Goal: Task Accomplishment & Management: Use online tool/utility

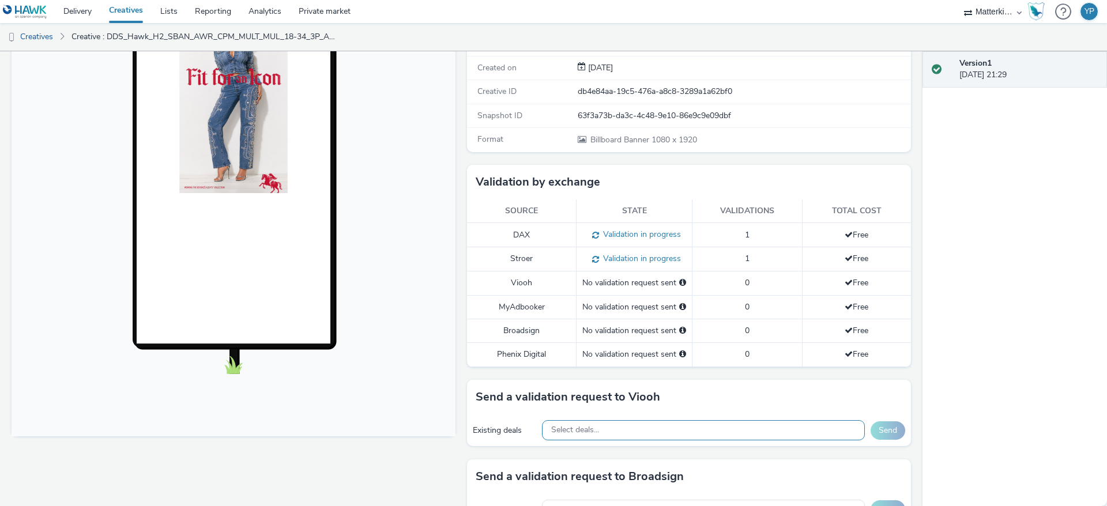
scroll to position [260, 0]
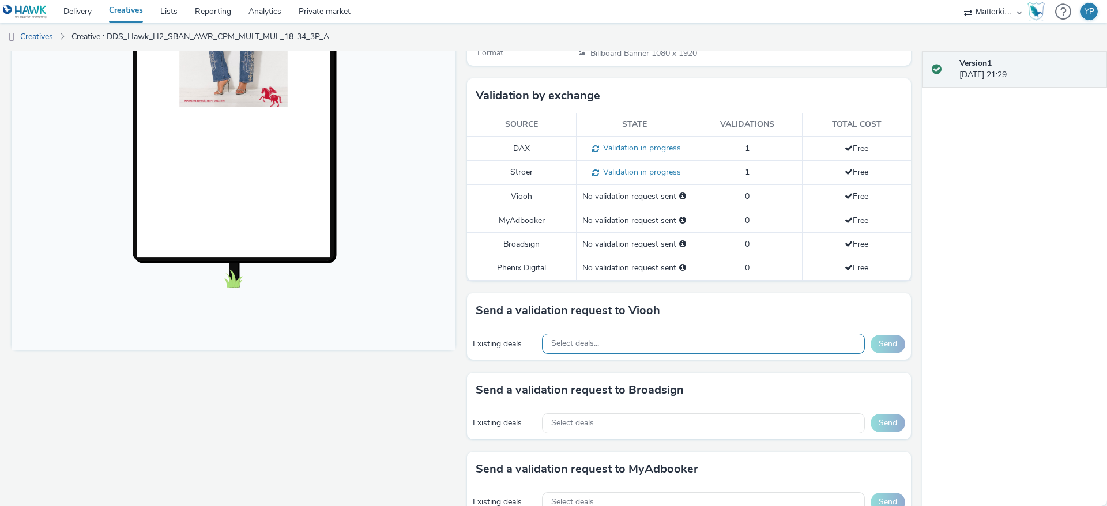
click at [668, 344] on div "Select deals..." at bounding box center [703, 344] width 323 height 20
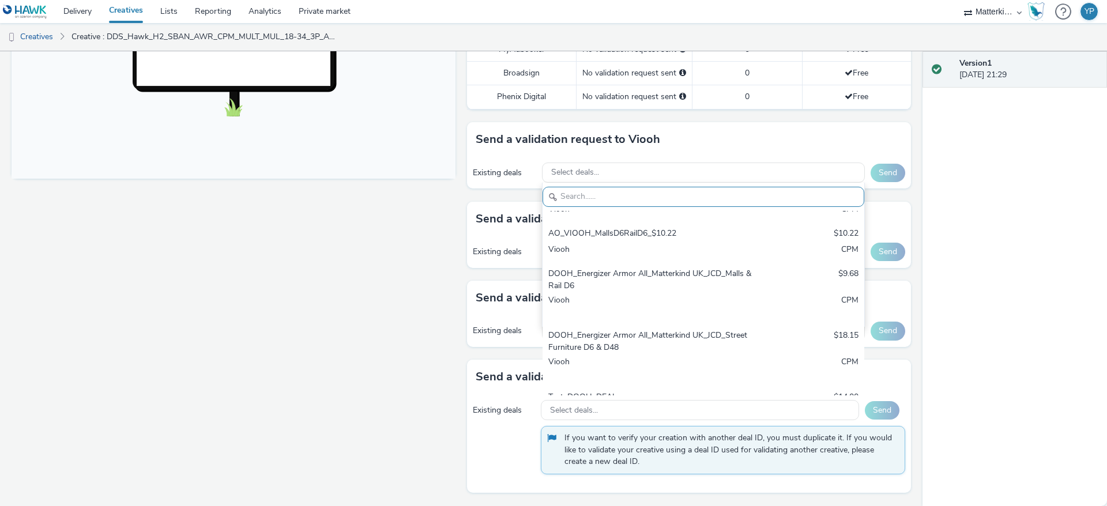
scroll to position [0, 0]
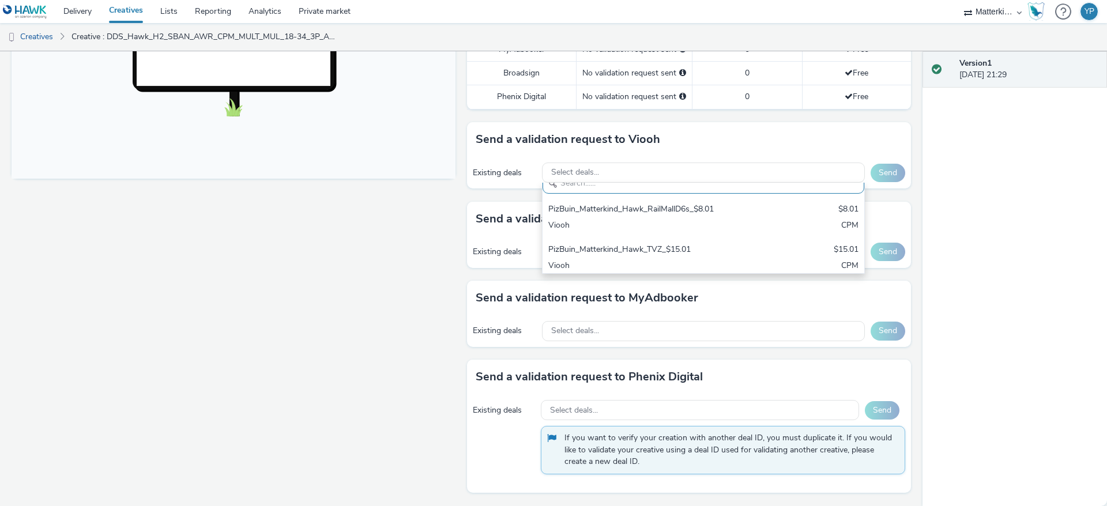
click at [481, 230] on div "Send a validation request to Broadsign" at bounding box center [689, 219] width 444 height 35
click at [614, 178] on div "Select deals..." at bounding box center [703, 173] width 323 height 20
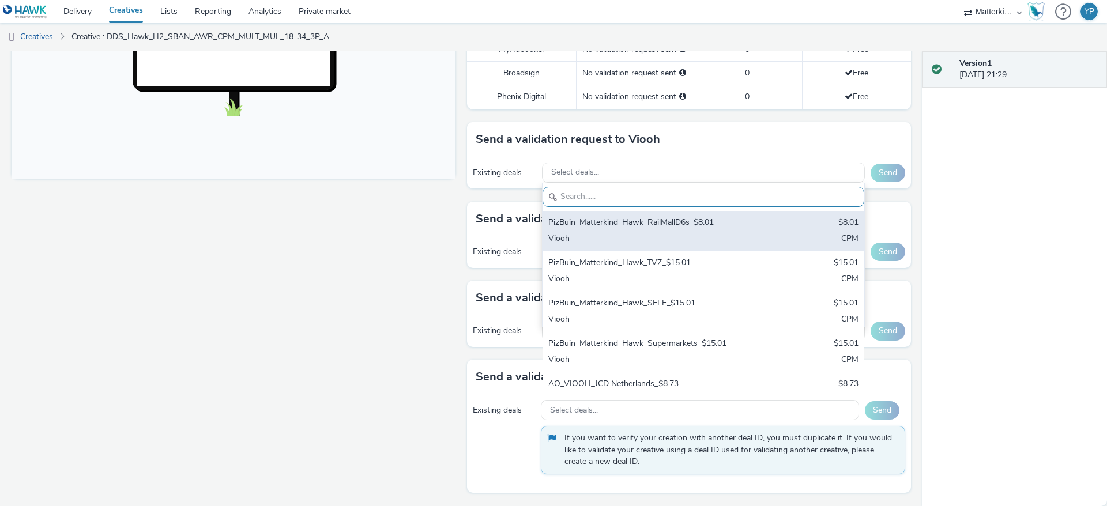
click at [615, 211] on div "PizBuin_Matterkind_Hawk_RailMallD6s_$8.01 $8.01 Viooh CPM" at bounding box center [704, 231] width 322 height 40
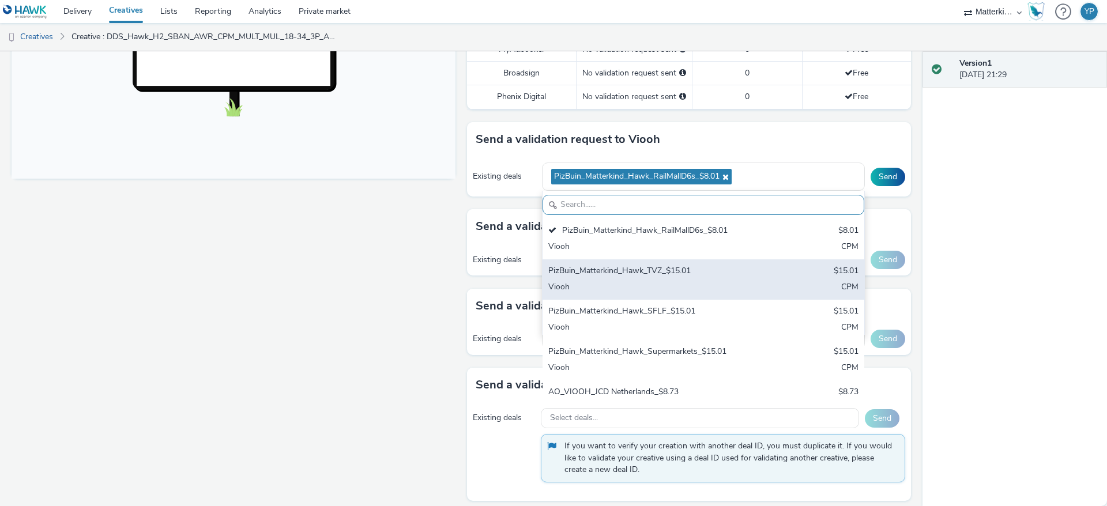
click at [644, 261] on div "PizBuin_Matterkind_Hawk_TVZ_$15.01 $15.01 Viooh CPM" at bounding box center [704, 280] width 322 height 40
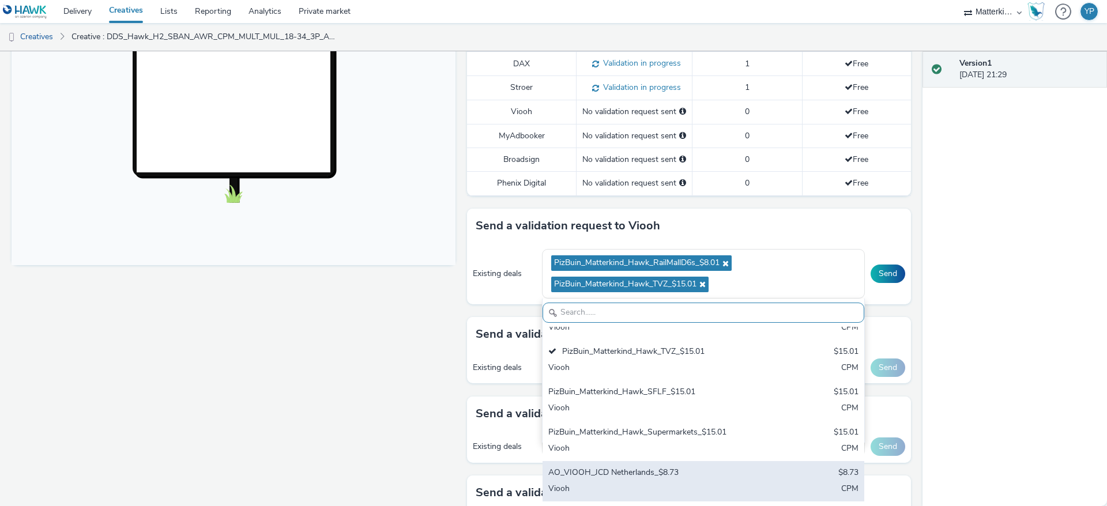
scroll to position [0, 0]
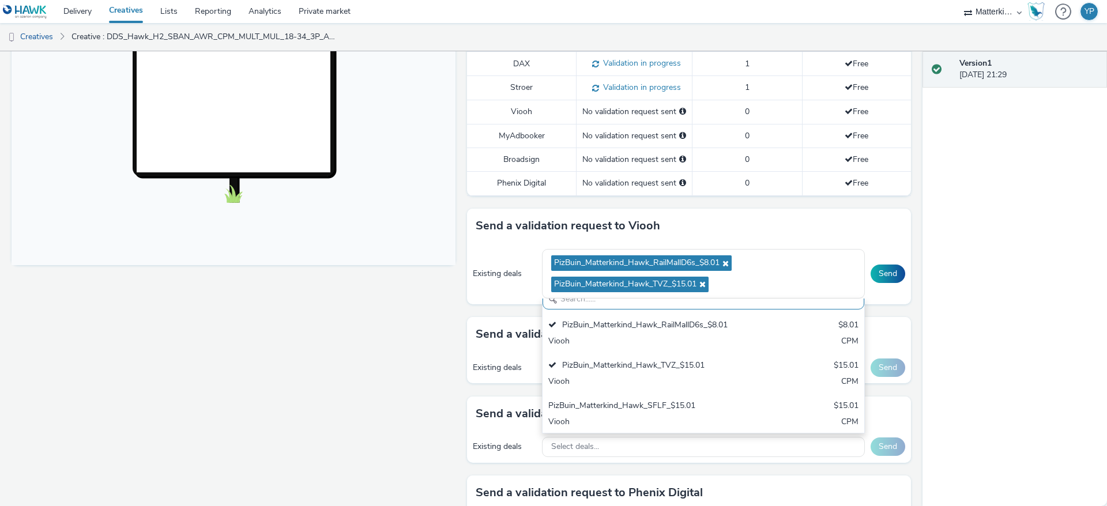
click at [493, 253] on div "Existing deals PizBuin_Matterkind_Hawk_RailMallD6s_$8.01 PizBuin_Matterkind_Haw…" at bounding box center [689, 273] width 444 height 61
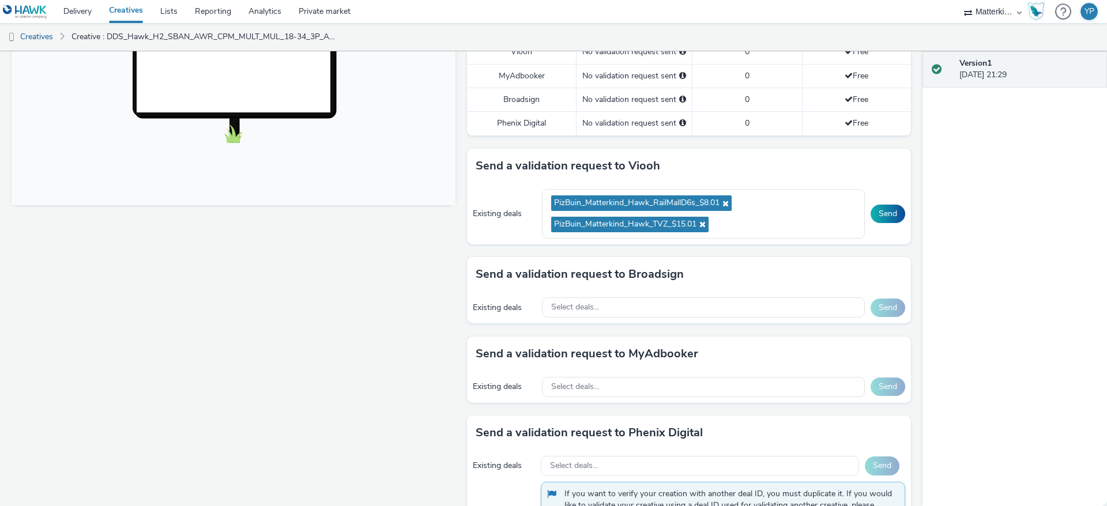
scroll to position [431, 0]
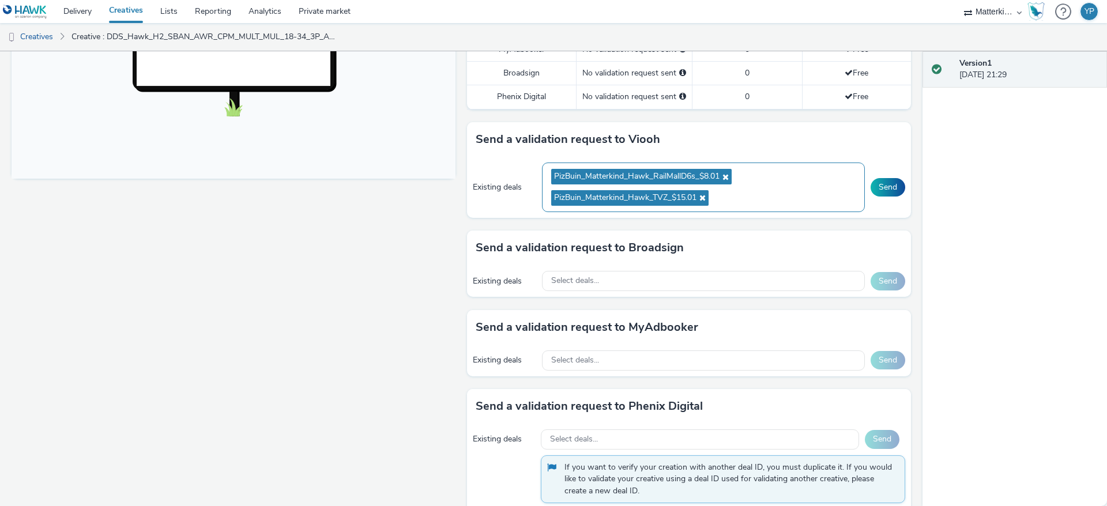
click at [726, 177] on span "PizBuin_Matterkind_Hawk_RailMallD6s_$8.01" at bounding box center [641, 177] width 181 height 16
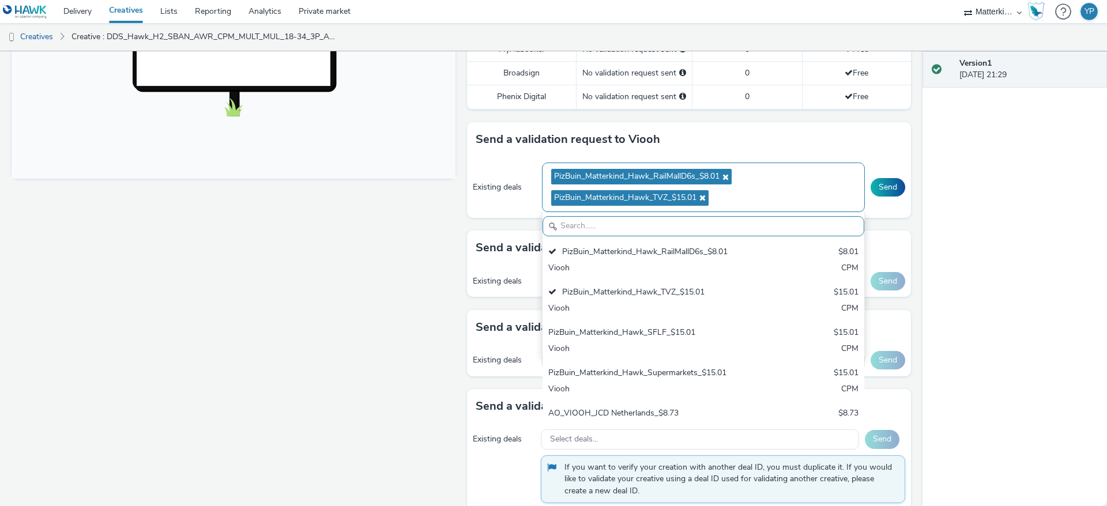
click at [720, 173] on icon at bounding box center [724, 177] width 9 height 8
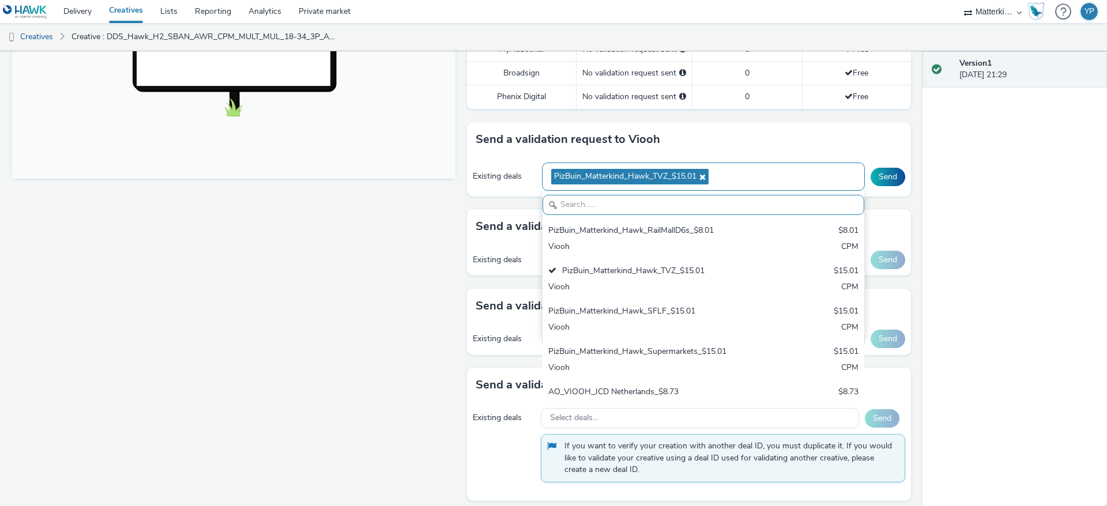
click at [700, 178] on icon at bounding box center [701, 177] width 9 height 8
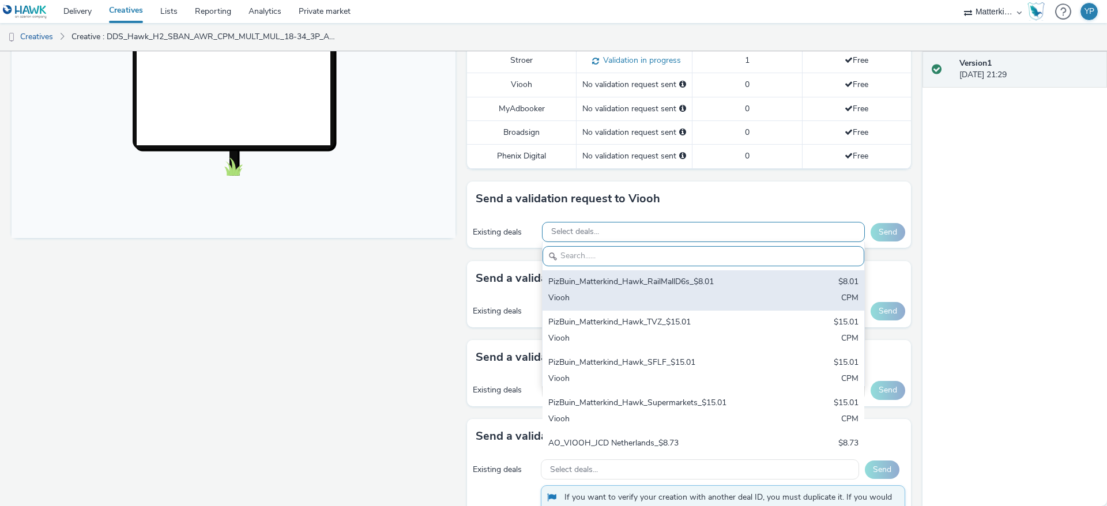
scroll to position [344, 0]
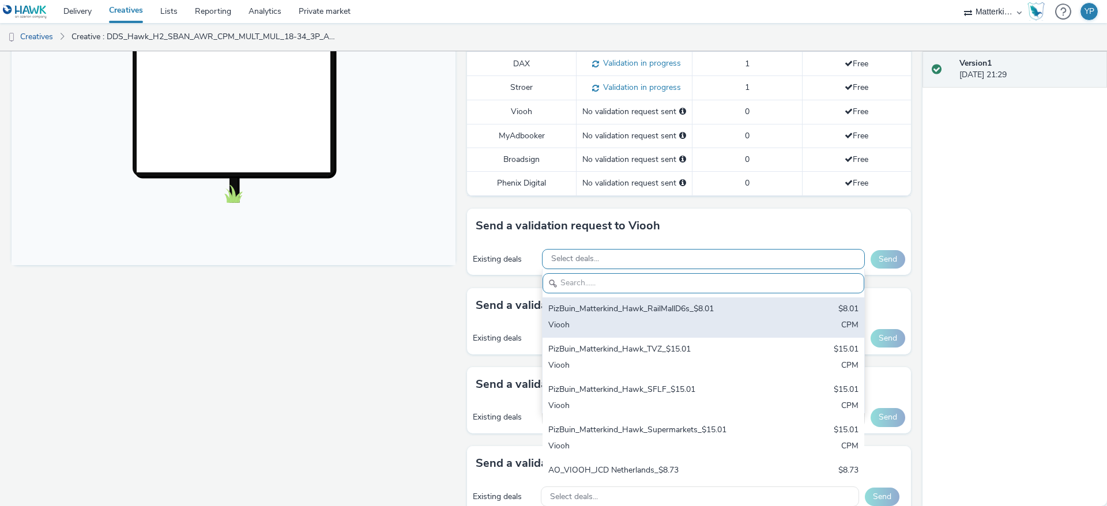
click at [608, 316] on div "PizBuin_Matterkind_Hawk_RailMallD6s_$8.01" at bounding box center [650, 309] width 205 height 13
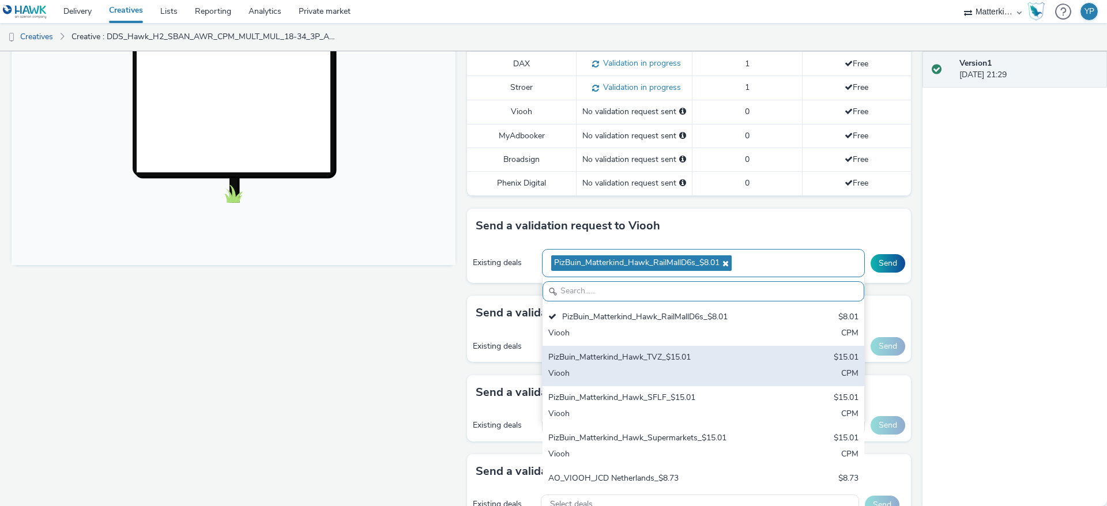
click at [629, 373] on div "Viooh" at bounding box center [650, 374] width 205 height 13
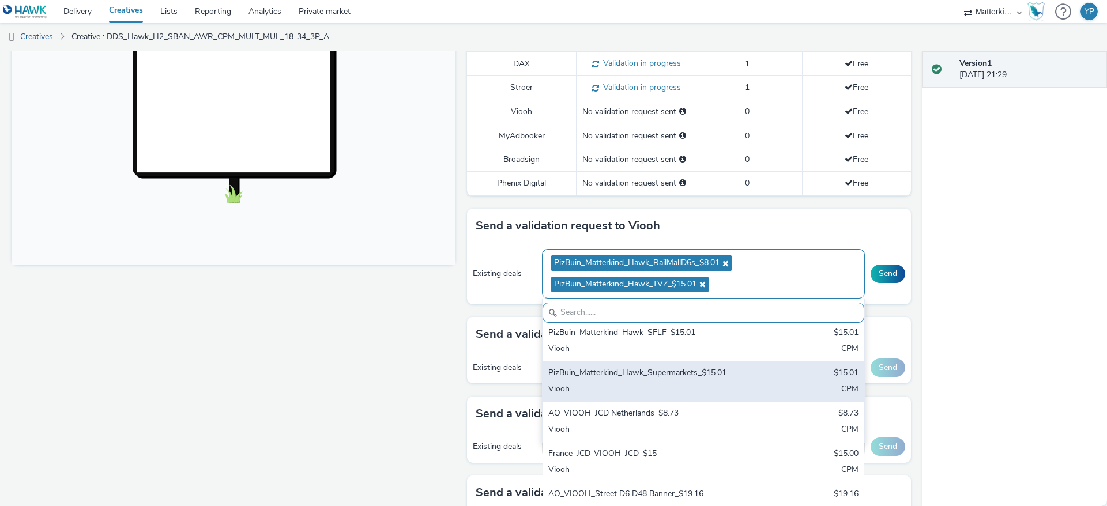
scroll to position [0, 0]
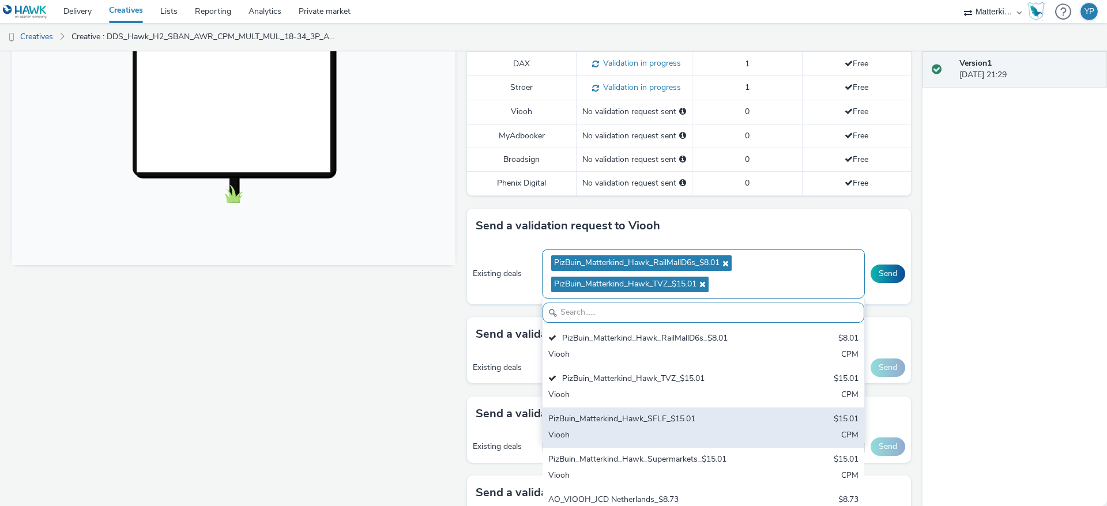
click at [621, 423] on div "PizBuin_Matterkind_Hawk_SFLF_$15.01" at bounding box center [650, 420] width 205 height 13
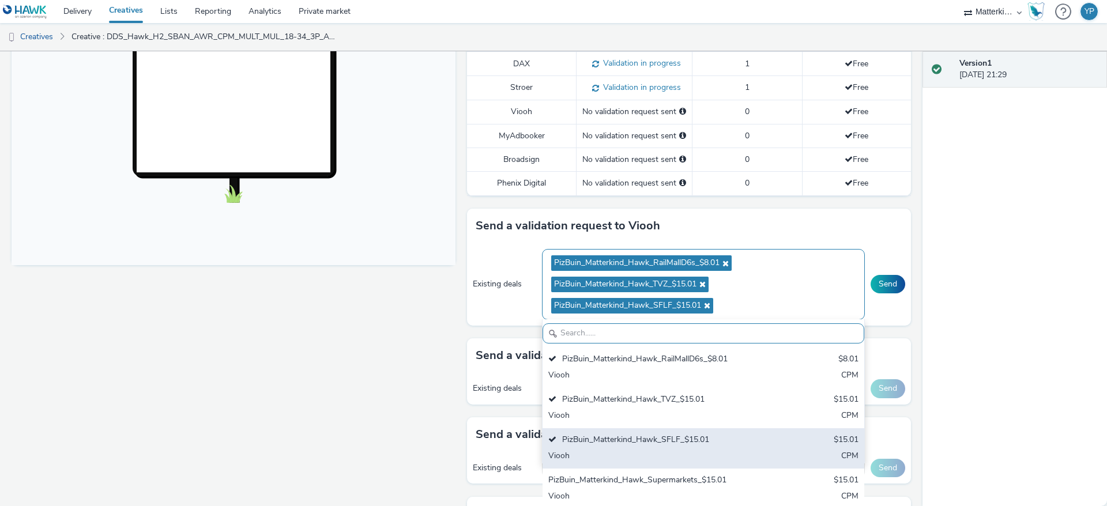
scroll to position [87, 0]
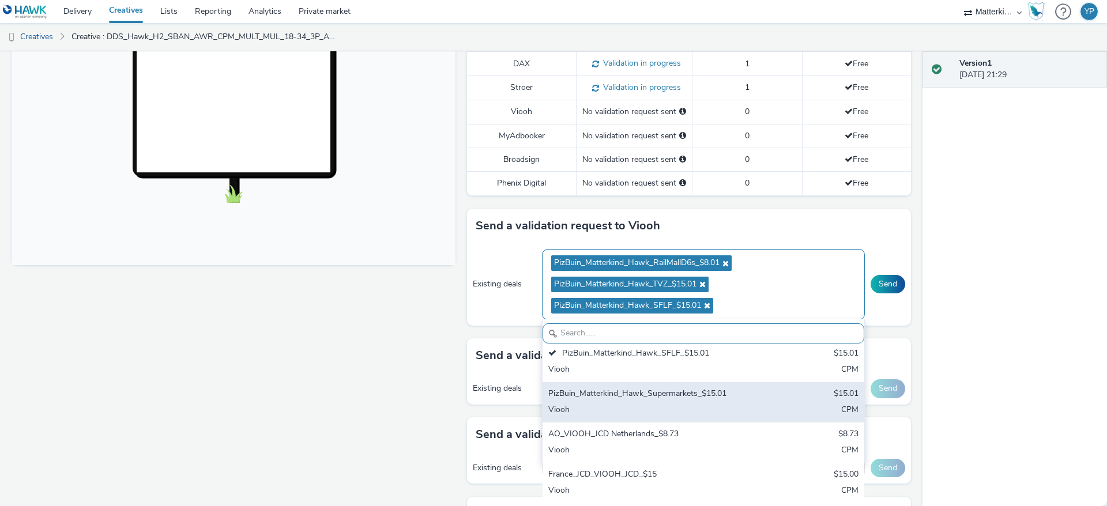
click at [626, 412] on div "Viooh" at bounding box center [650, 410] width 205 height 13
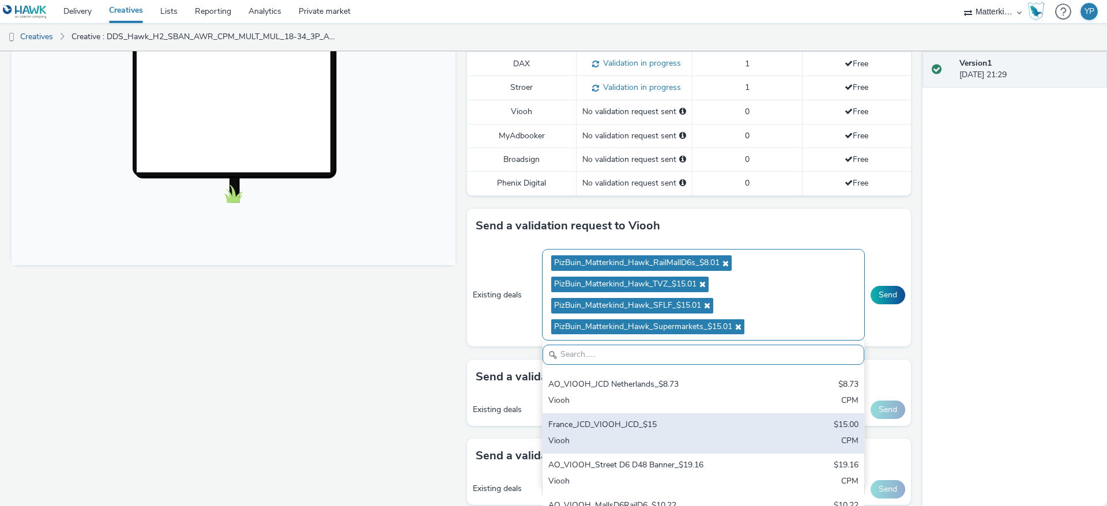
scroll to position [173, 0]
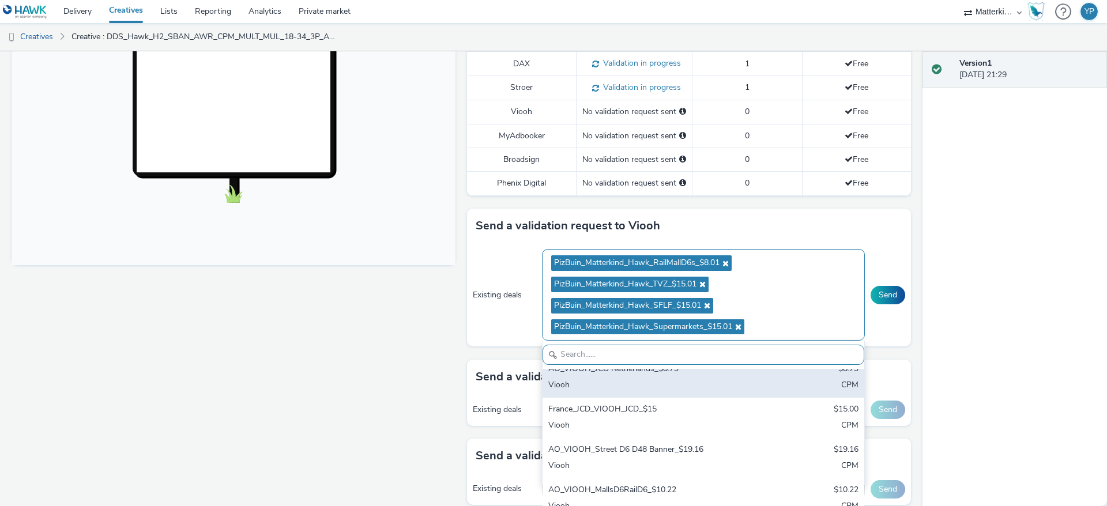
click at [615, 393] on div "Viooh" at bounding box center [650, 385] width 205 height 13
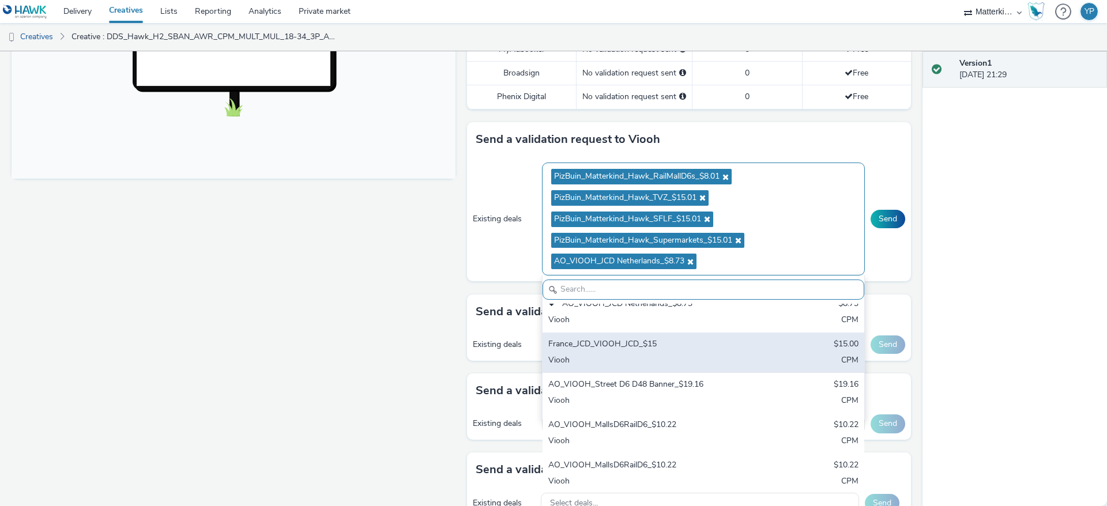
click at [653, 368] on div "Viooh" at bounding box center [650, 361] width 205 height 13
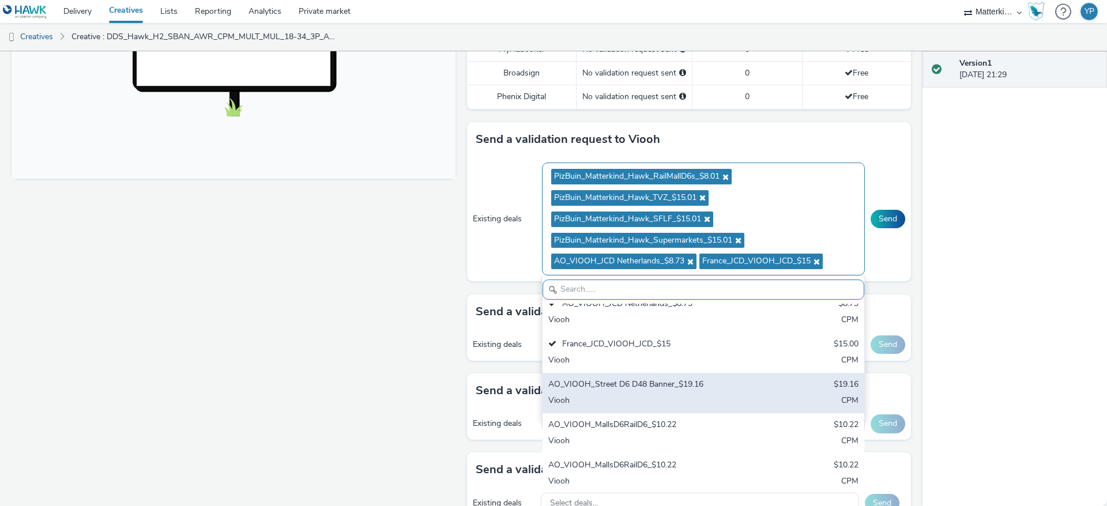
click at [658, 392] on div "AO_VIOOH_Street D6 D48 Banner_$19.16" at bounding box center [650, 385] width 205 height 13
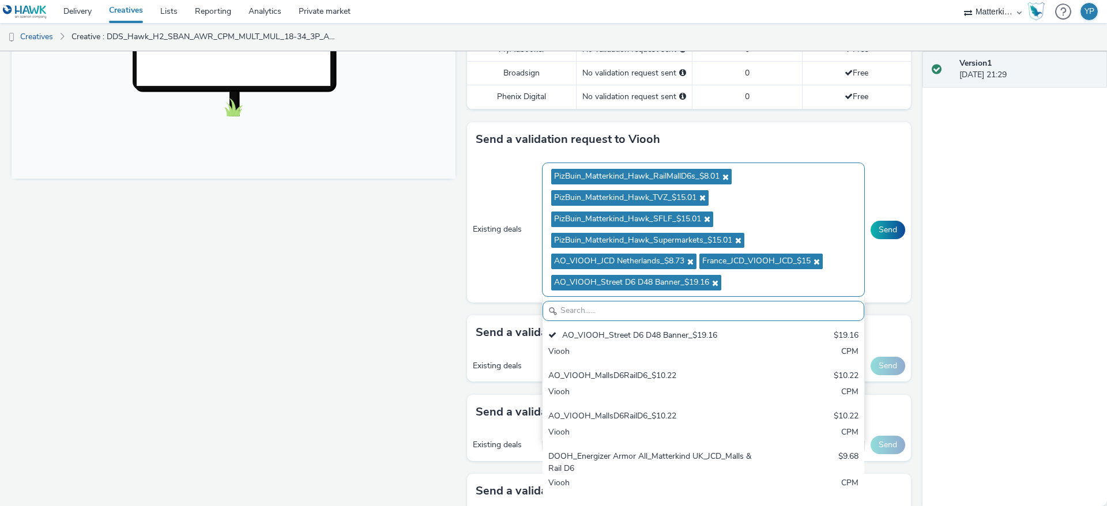
scroll to position [260, 0]
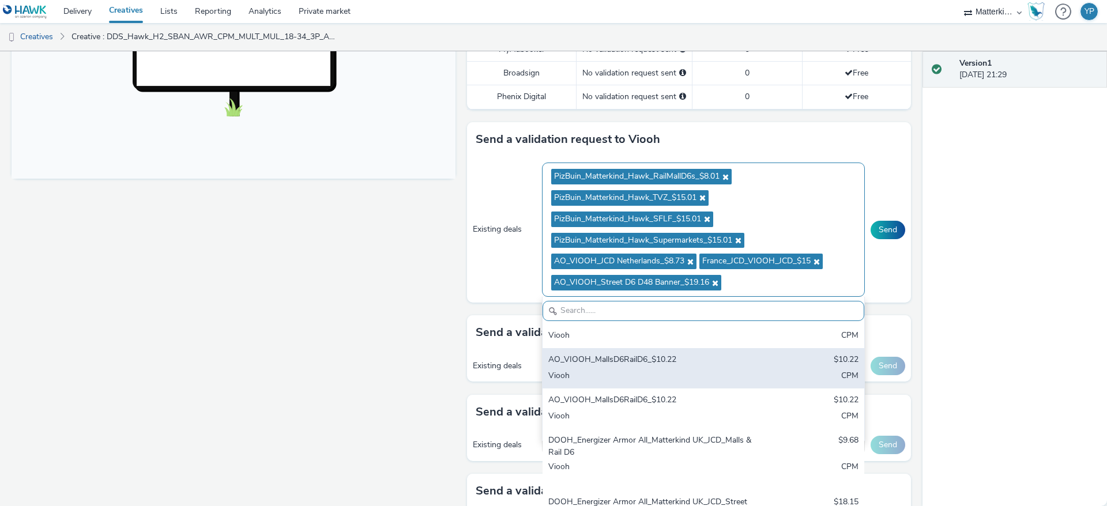
click at [661, 384] on div "Viooh" at bounding box center [650, 376] width 205 height 13
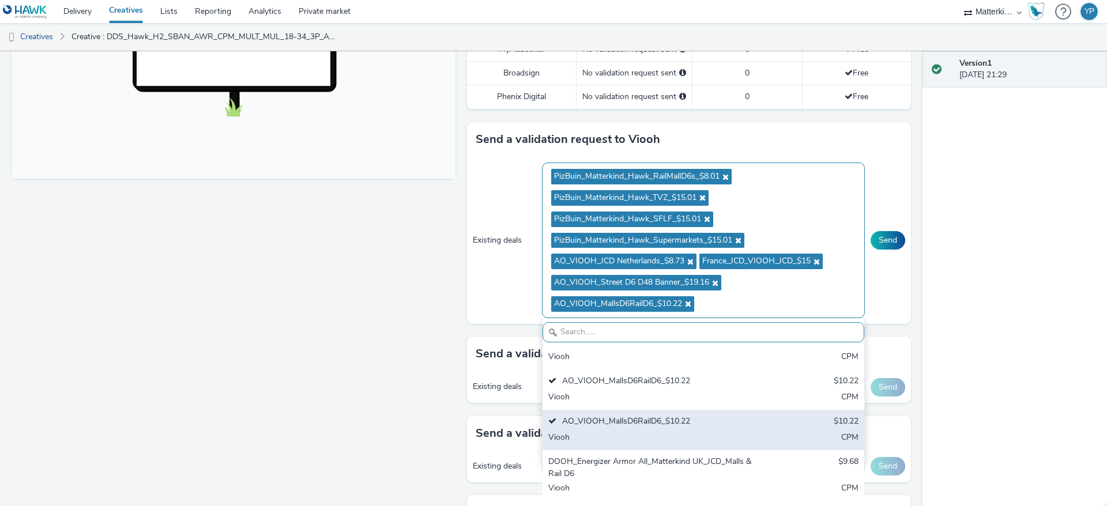
scroll to position [346, 0]
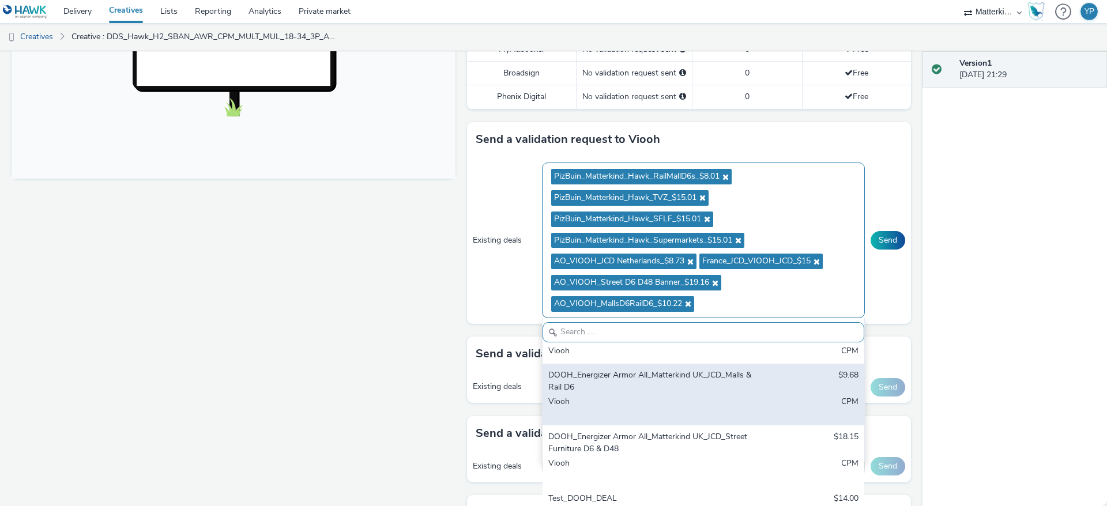
click at [652, 393] on div "DOOH_Energizer Armor All_Matterkind UK_JCD_Malls & Rail D6" at bounding box center [650, 382] width 205 height 24
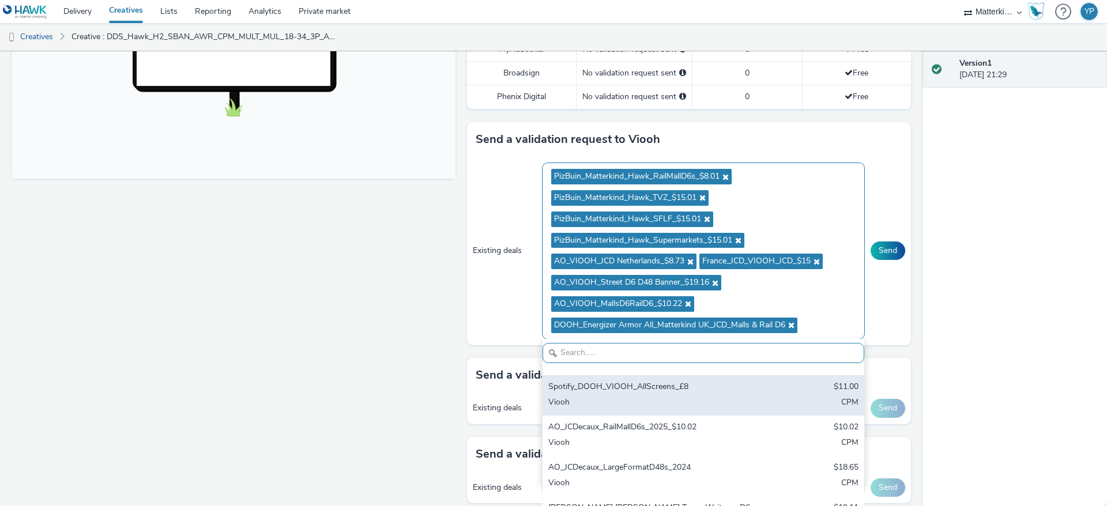
click at [659, 410] on div "Viooh" at bounding box center [650, 403] width 205 height 13
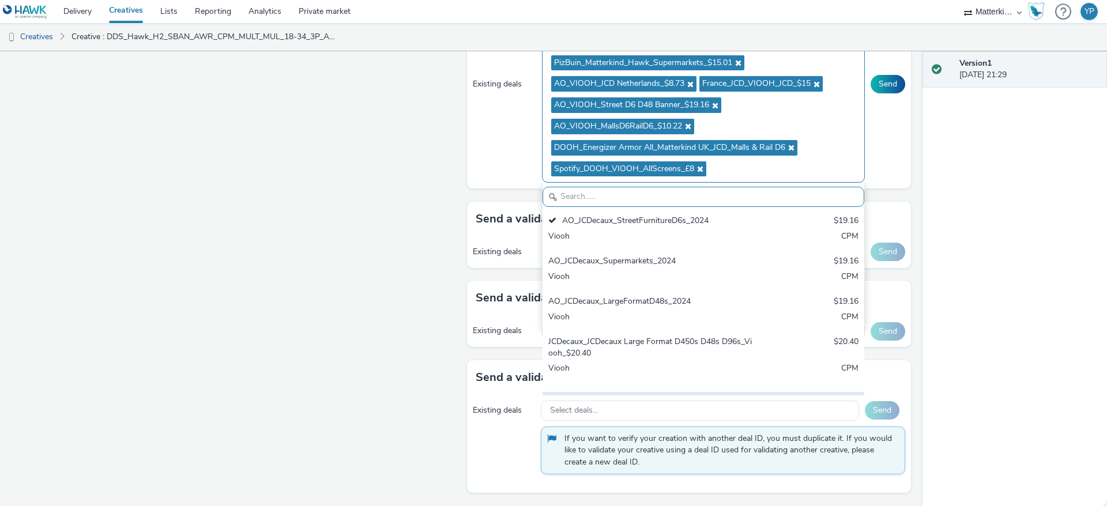
scroll to position [1111, 0]
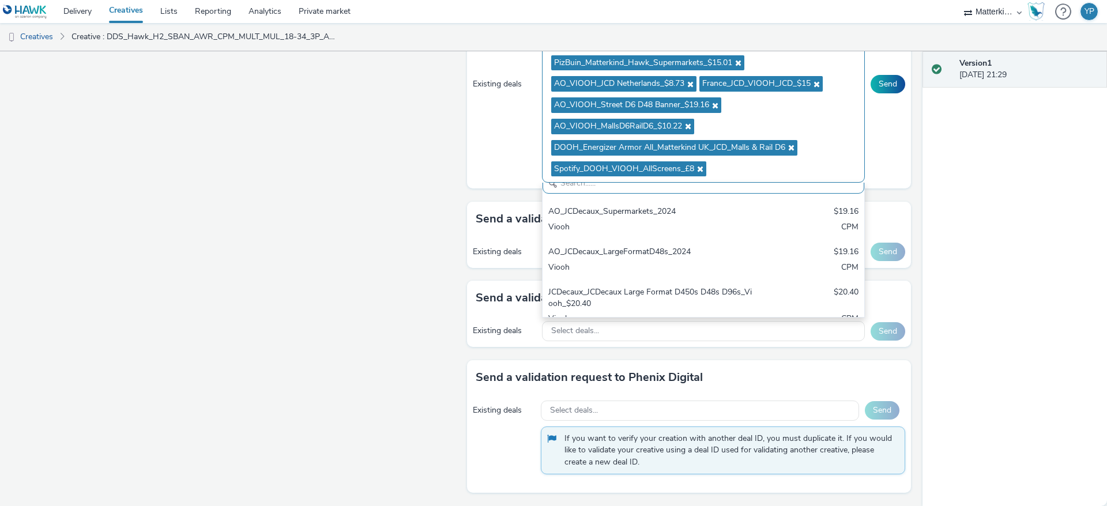
click at [490, 215] on h3 "Send a validation request to Broadsign" at bounding box center [580, 219] width 208 height 17
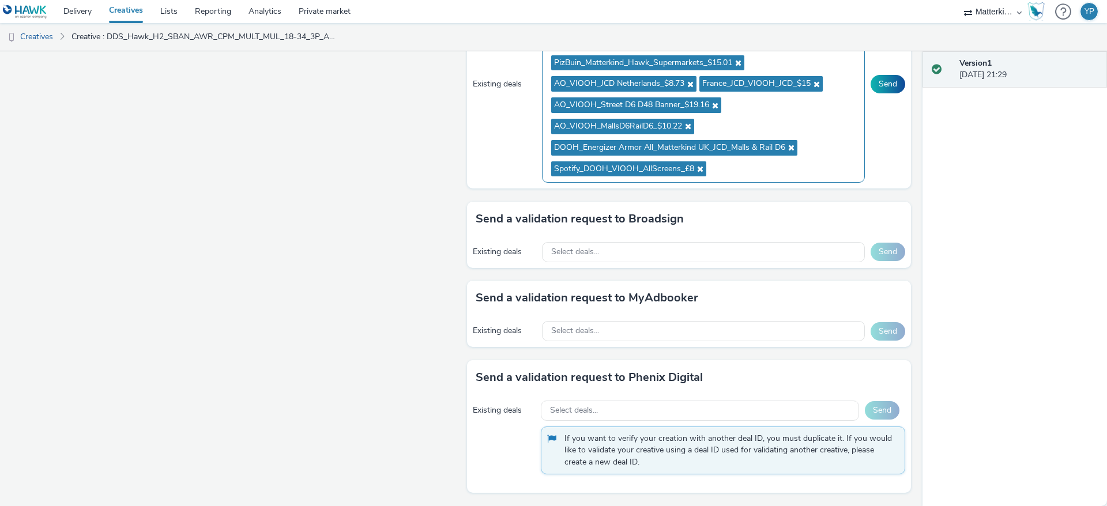
scroll to position [435, 0]
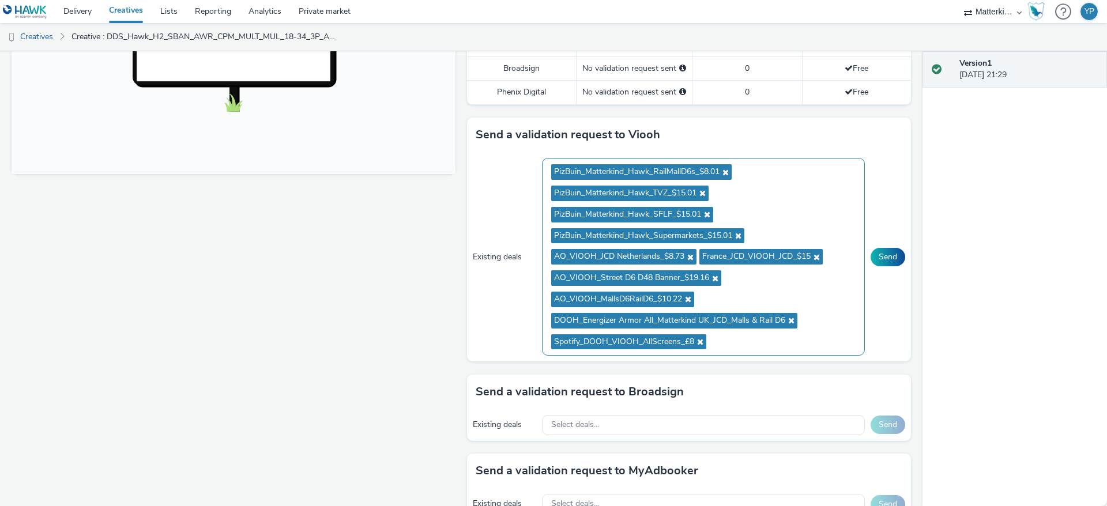
click at [751, 346] on ul "PizBuin_Matterkind_Hawk_RailMallD6s_$8.01 PizBuin_Matterkind_Hawk_TVZ_$15.01 Pi…" at bounding box center [703, 256] width 305 height 191
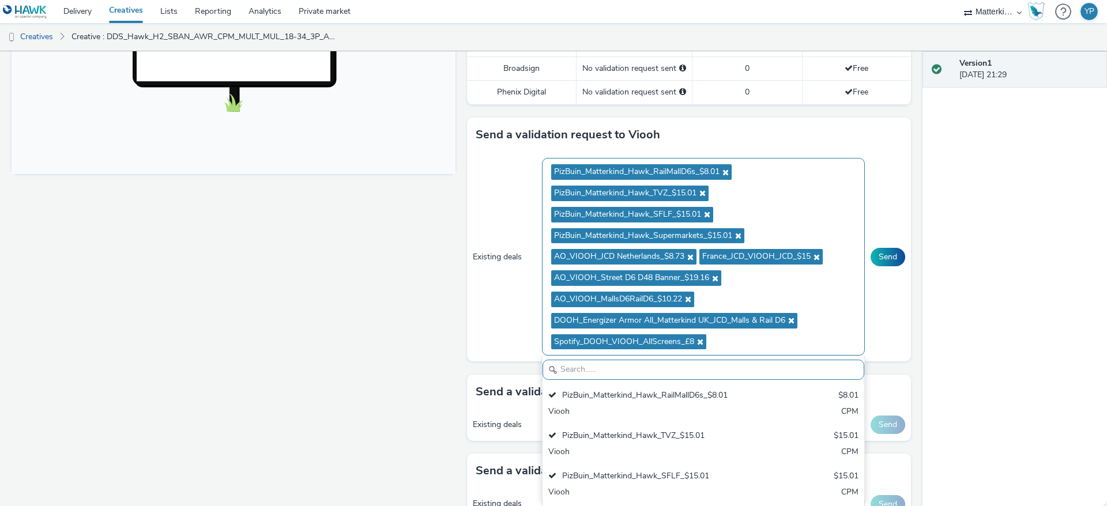
click at [720, 173] on icon at bounding box center [724, 172] width 9 height 8
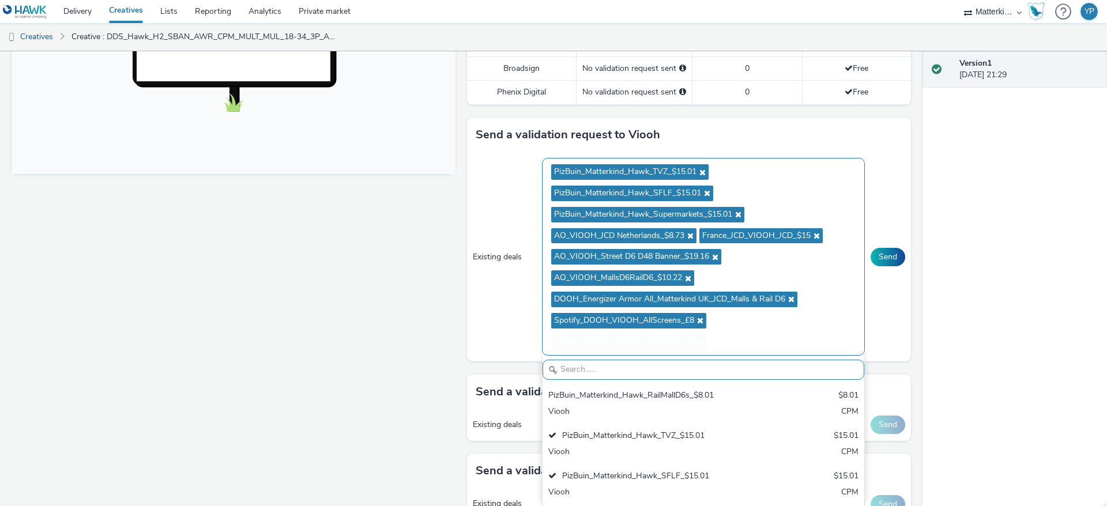
click at [718, 173] on ul "PizBuin_Matterkind_Hawk_TVZ_$15.01 PizBuin_Matterkind_Hawk_SFLF_$15.01 PizBuin_…" at bounding box center [703, 256] width 305 height 191
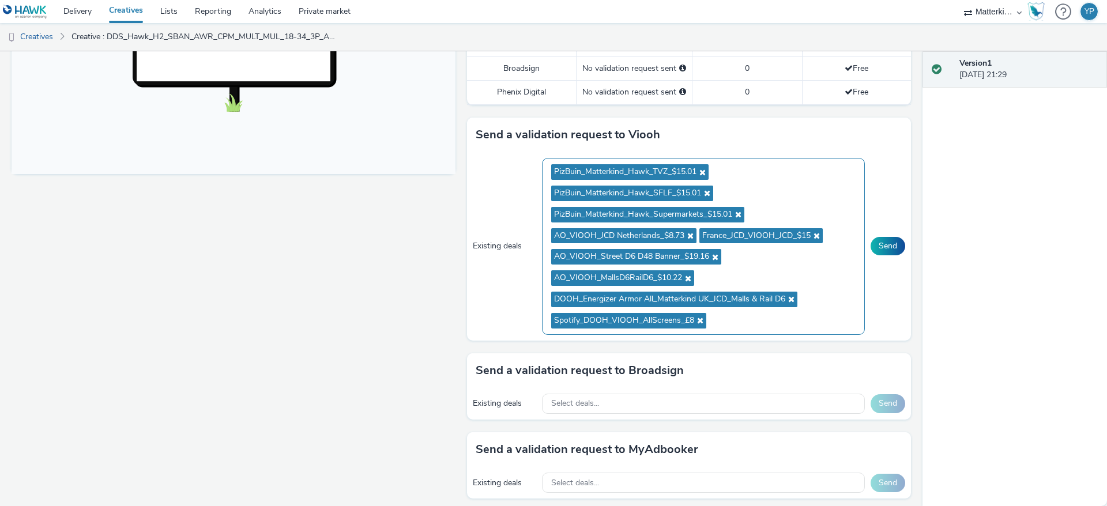
click at [700, 170] on icon at bounding box center [701, 172] width 9 height 8
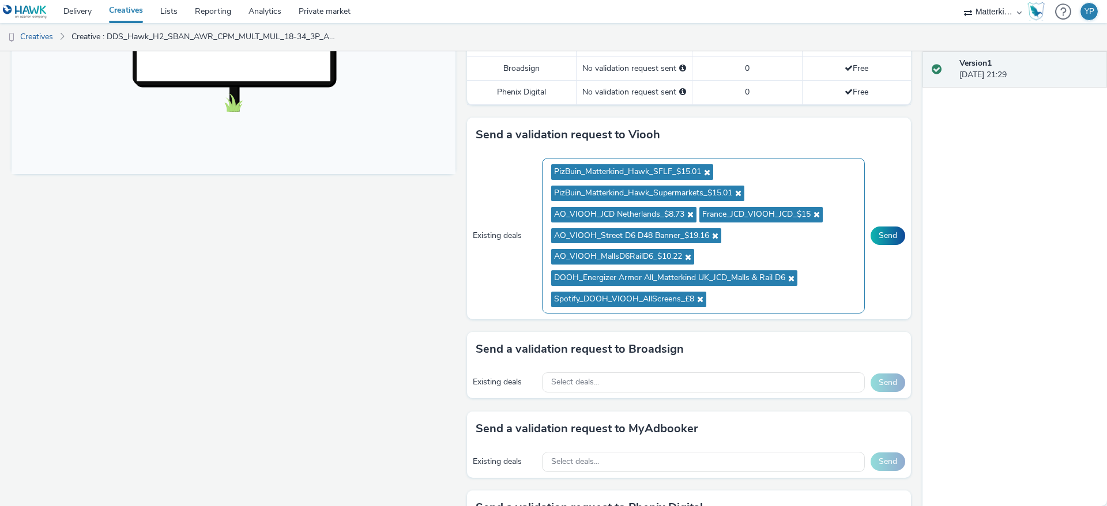
click at [701, 171] on icon at bounding box center [705, 172] width 9 height 8
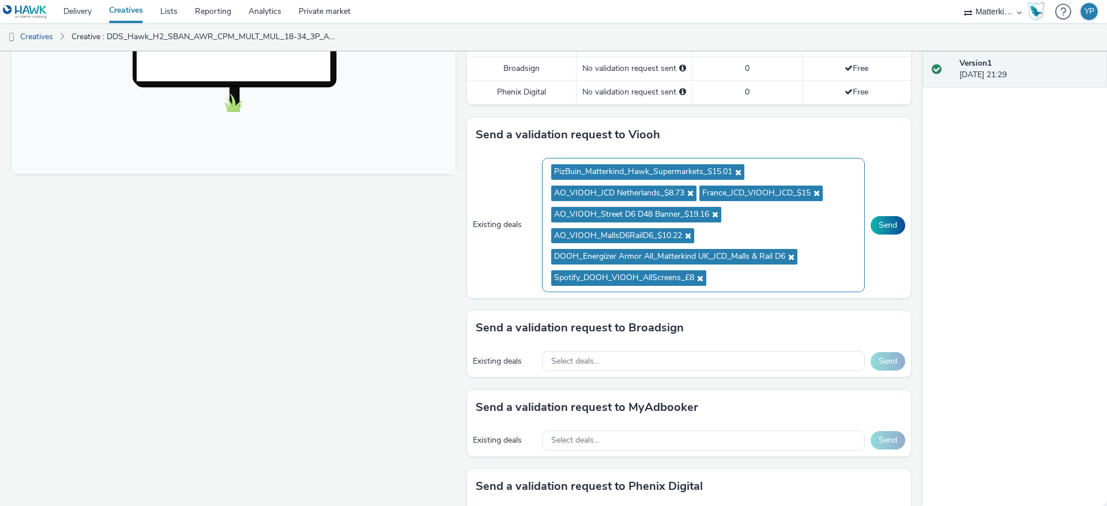
click at [729, 167] on span "PizBuin_Matterkind_Hawk_Supermarkets_$15.01" at bounding box center [647, 172] width 193 height 16
click at [732, 171] on icon at bounding box center [736, 172] width 9 height 8
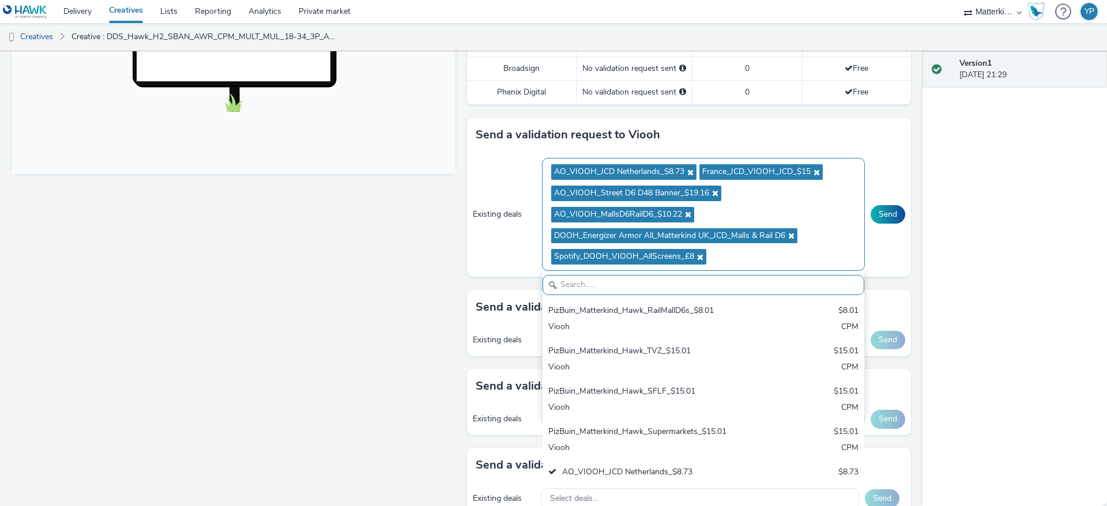
click at [685, 170] on icon at bounding box center [689, 172] width 9 height 8
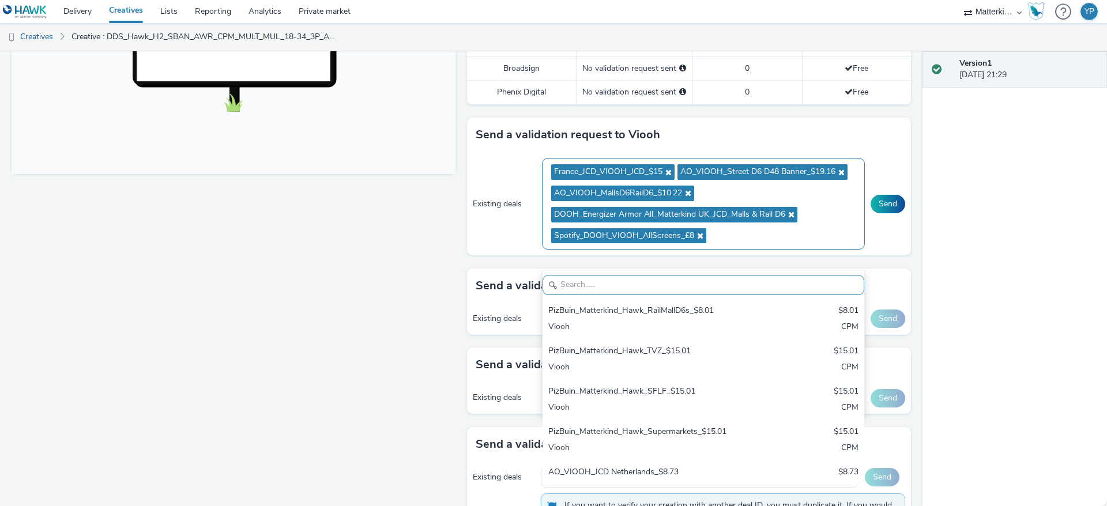
click at [663, 172] on icon at bounding box center [667, 172] width 9 height 8
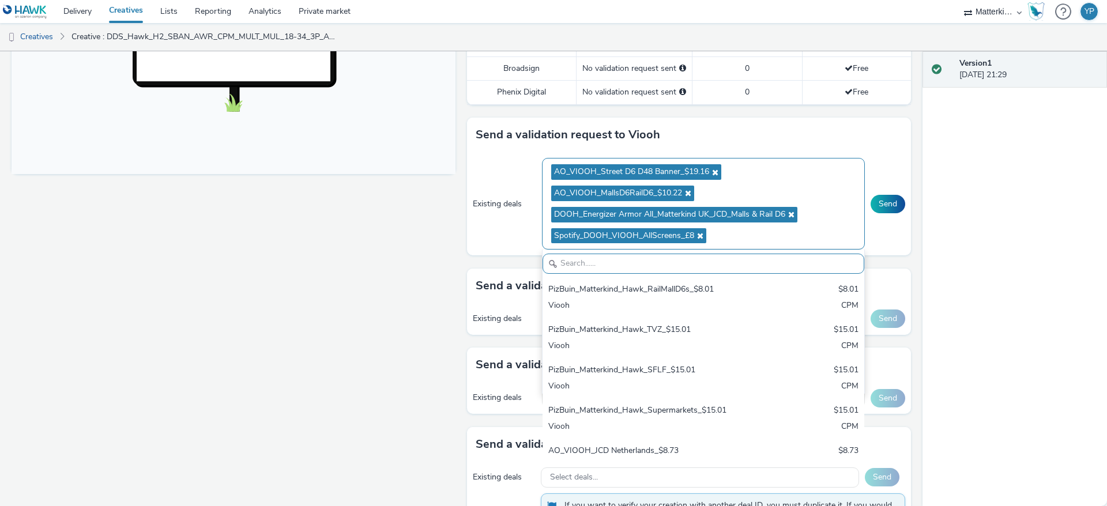
click at [709, 170] on icon at bounding box center [713, 172] width 9 height 8
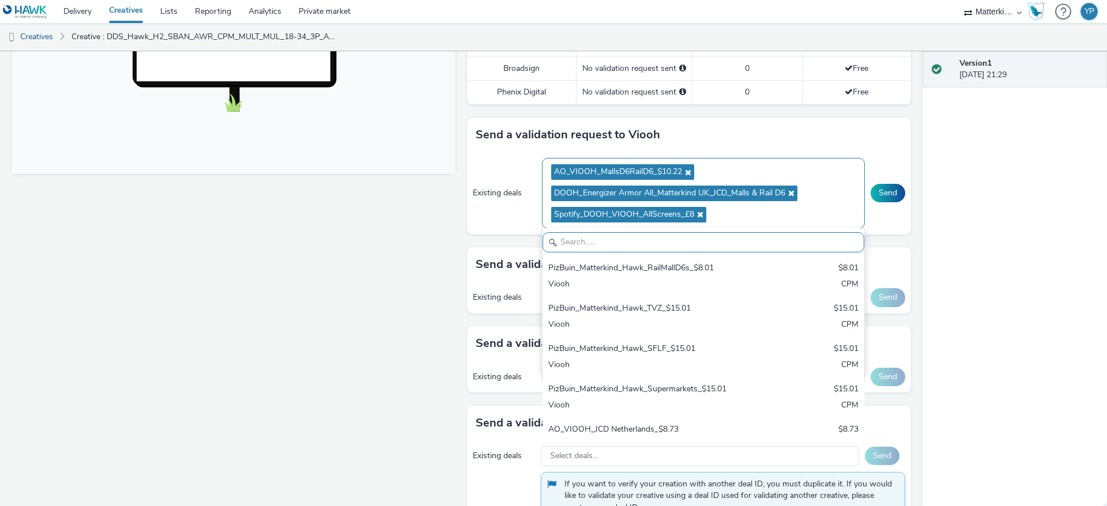
click at [682, 171] on icon at bounding box center [686, 172] width 9 height 8
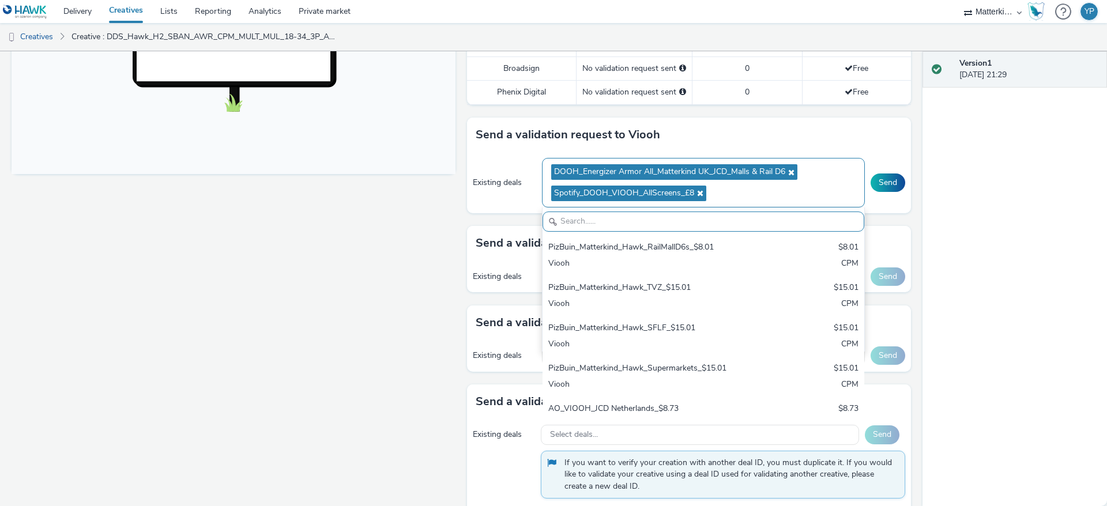
click at [786, 168] on icon at bounding box center [790, 172] width 9 height 8
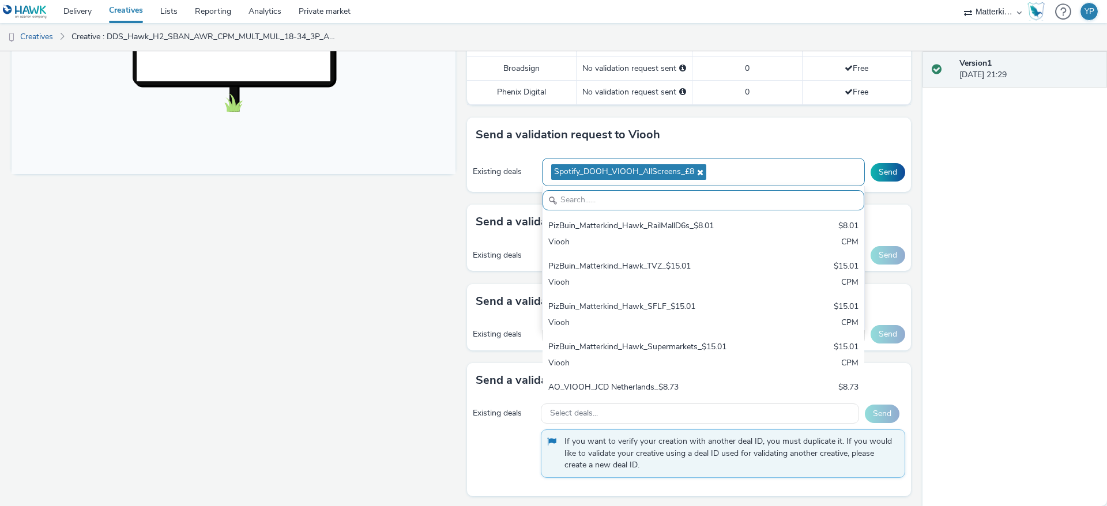
click at [696, 174] on span "Spotify_DOOH_VIOOH_AllScreens_£8" at bounding box center [628, 172] width 155 height 16
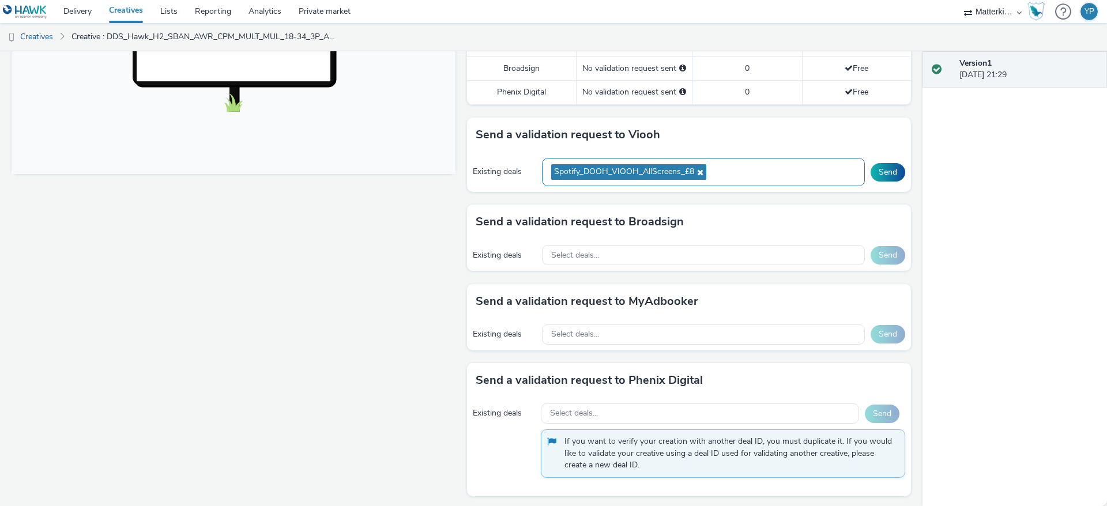
click at [694, 173] on icon at bounding box center [698, 172] width 9 height 8
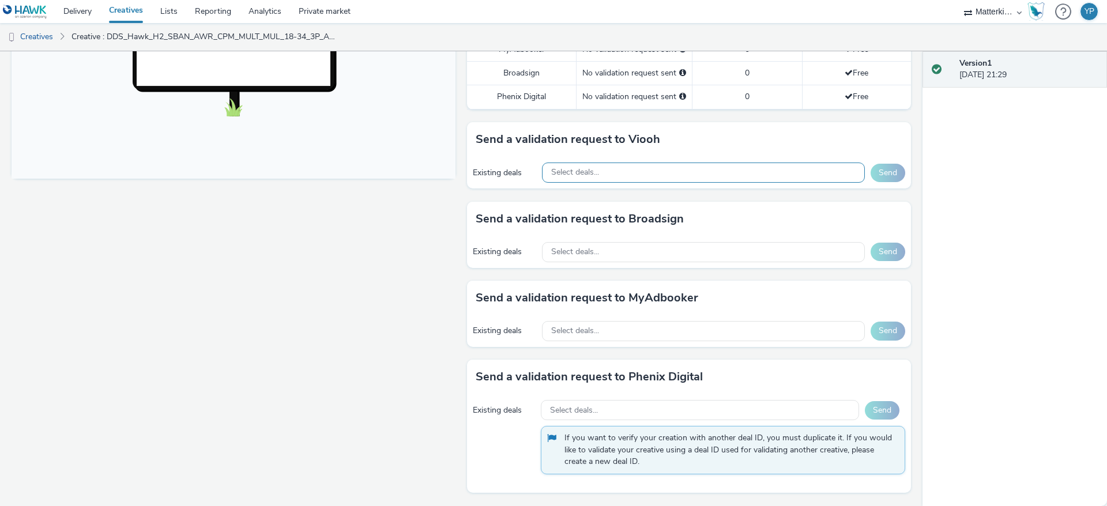
scroll to position [431, 0]
click at [490, 190] on div "Send a validation request to Viooh Existing deals Select deals... Send" at bounding box center [689, 161] width 444 height 79
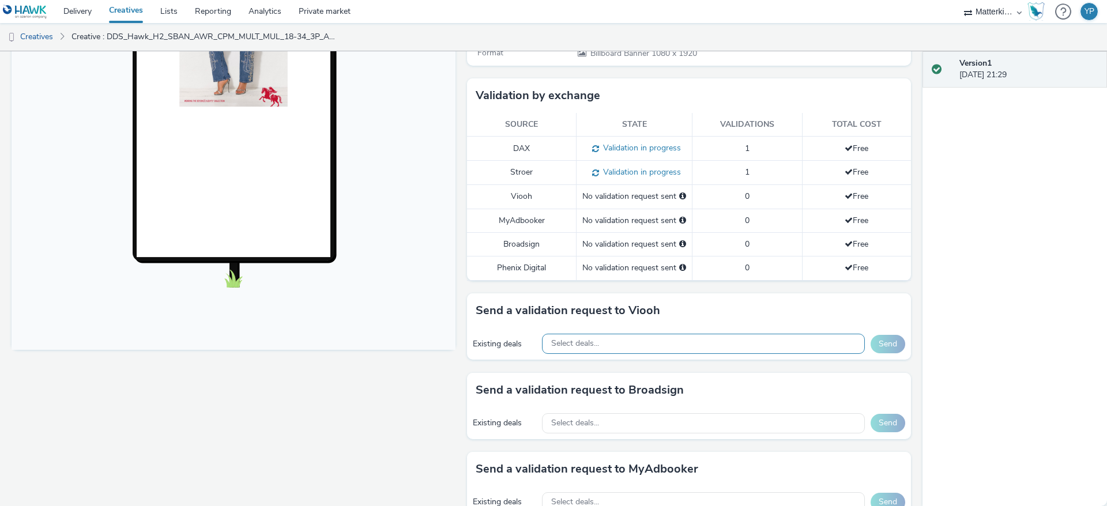
scroll to position [258, 0]
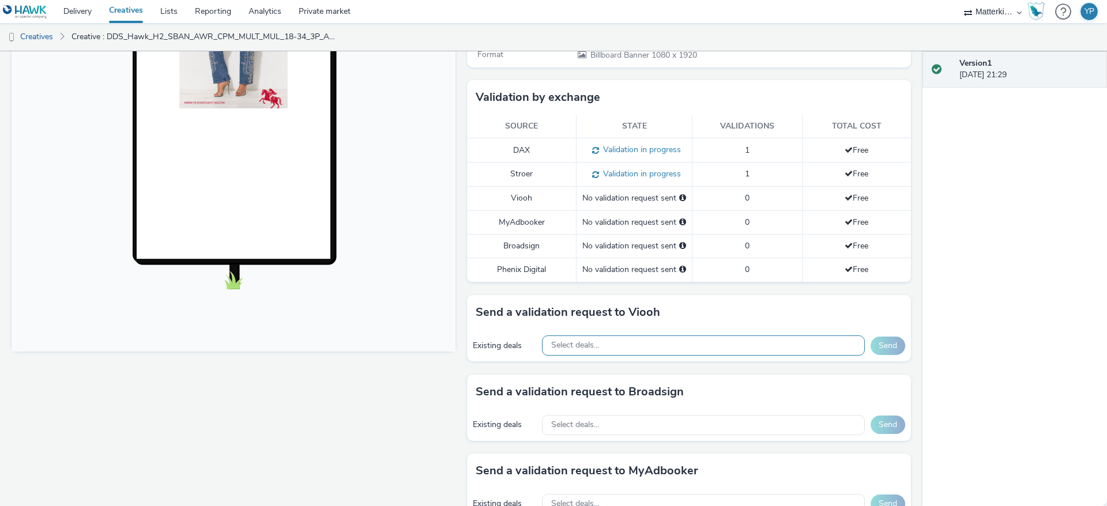
click at [618, 159] on td "Validation in progress" at bounding box center [635, 150] width 116 height 24
click at [619, 144] on span "Validation in progress" at bounding box center [640, 149] width 82 height 11
click at [605, 169] on span "Validation in progress" at bounding box center [640, 173] width 82 height 11
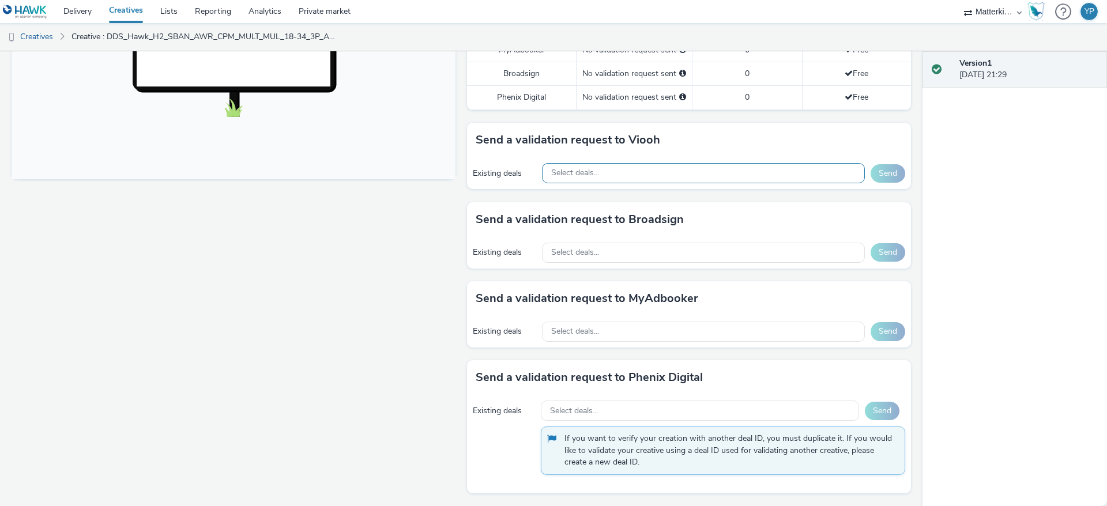
scroll to position [431, 0]
click at [626, 259] on div "Select deals..." at bounding box center [703, 252] width 323 height 20
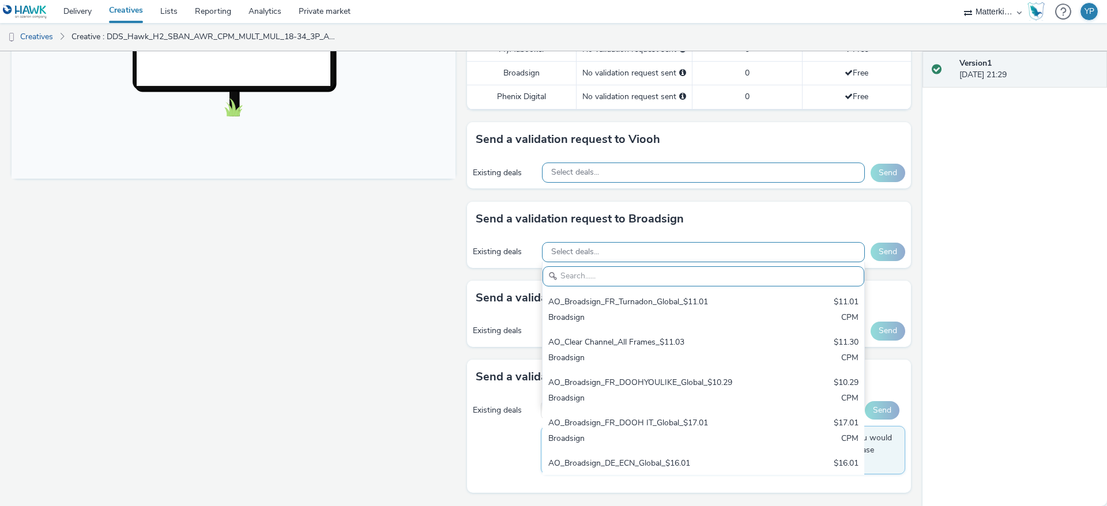
paste input "F5UAP1ZO8F"
type input "F5UAP1ZO8F"
paste input "F5UAP1ZO8F"
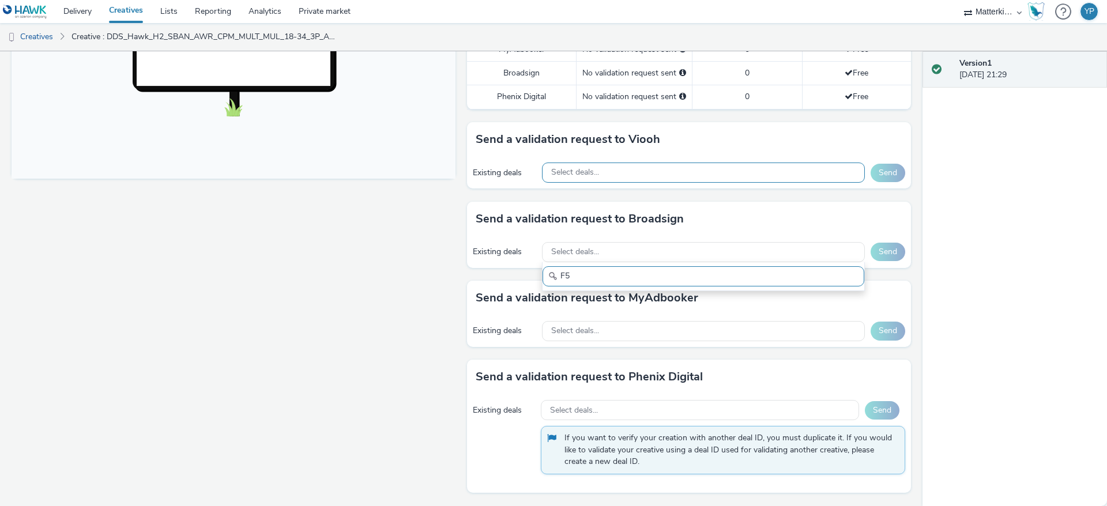
type input "F"
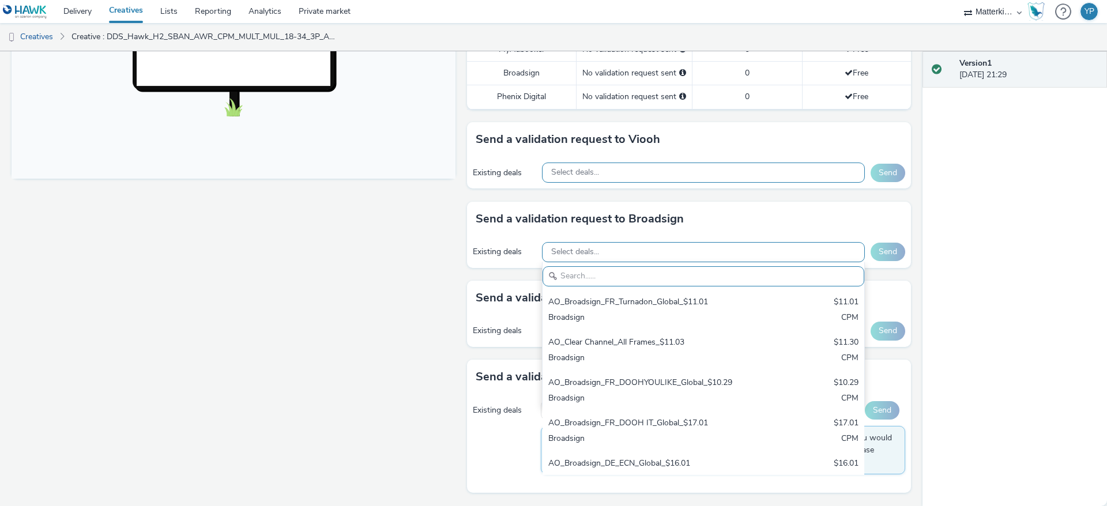
click at [542, 245] on div "Select deals... AO_Broadsign_FR_Turnadon_Global_$11.01 $11.01 Broadsign CPM AO_…" at bounding box center [703, 252] width 323 height 20
click at [573, 247] on span "Select deals..." at bounding box center [575, 252] width 48 height 10
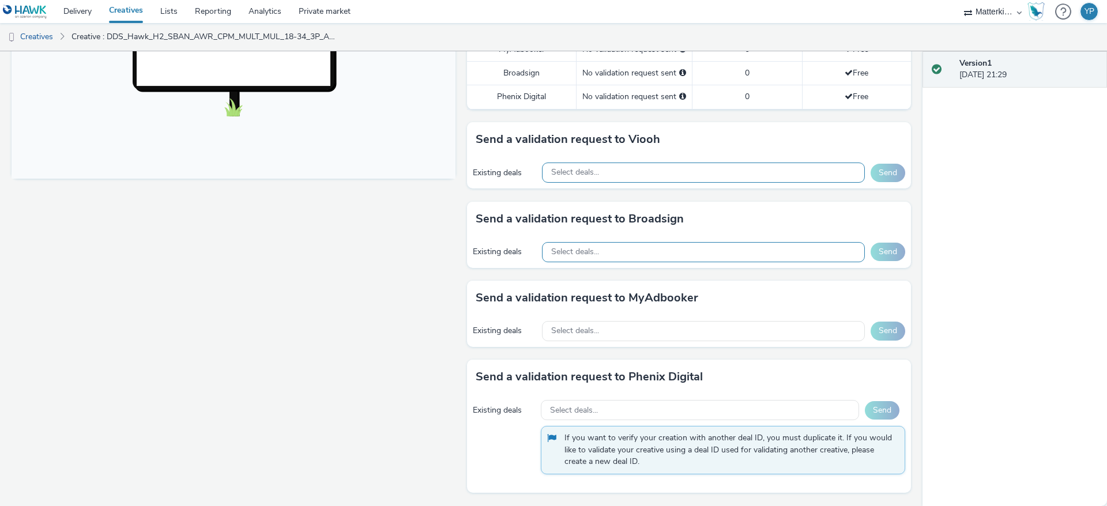
click at [551, 253] on span "Select deals..." at bounding box center [575, 252] width 48 height 10
paste input "0ZXITGMAR6"
type input "0"
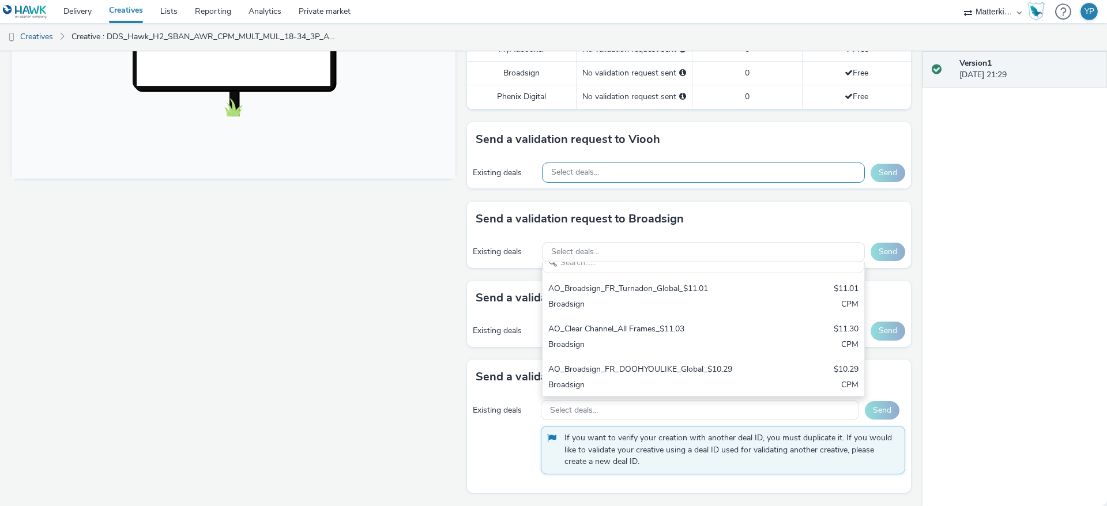
click at [514, 240] on div "Existing deals Select deals... AO_Broadsign_FR_Turnadon_Global_$11.01 $11.01 Br…" at bounding box center [689, 252] width 444 height 32
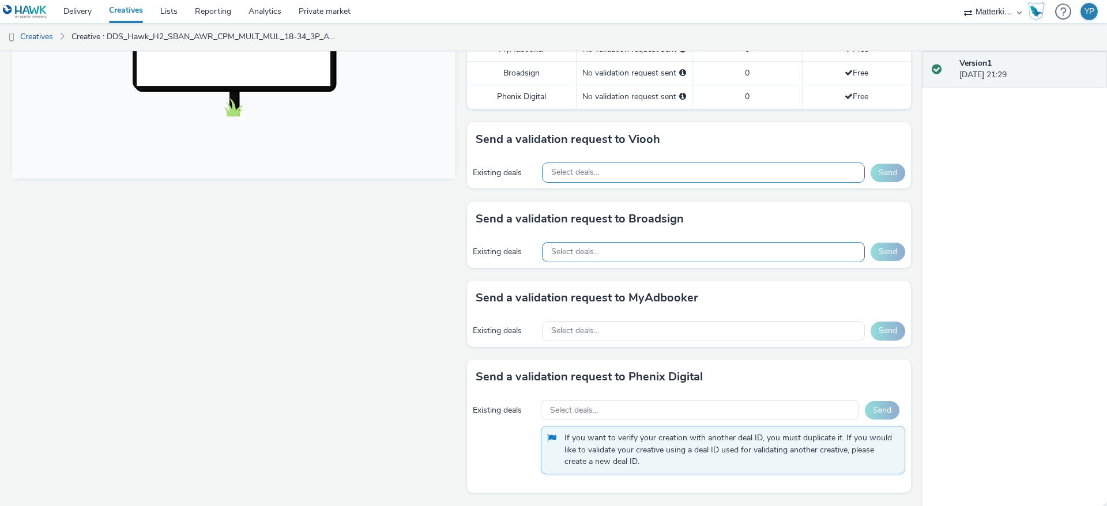
click at [577, 255] on span "Select deals..." at bounding box center [575, 252] width 48 height 10
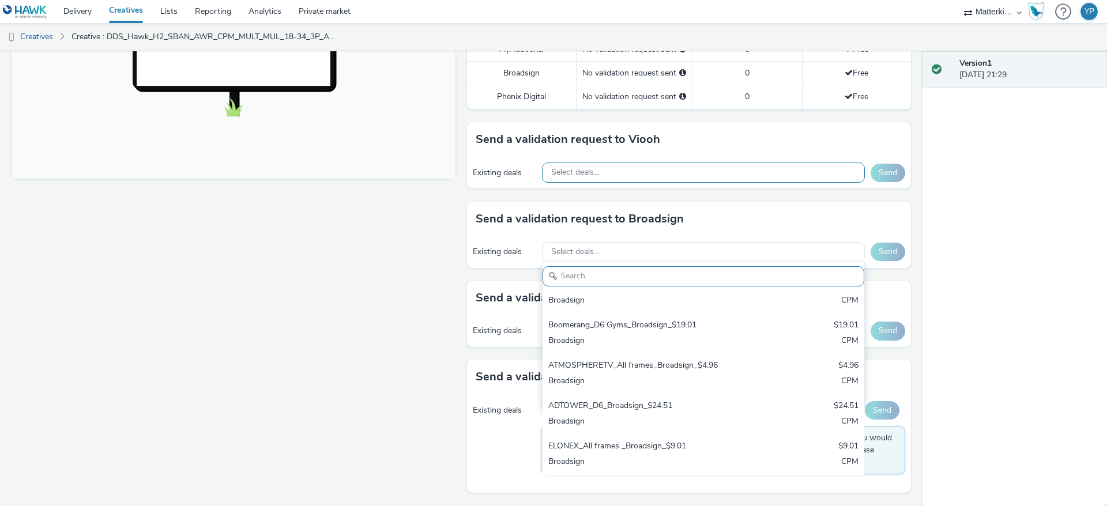
scroll to position [1869, 0]
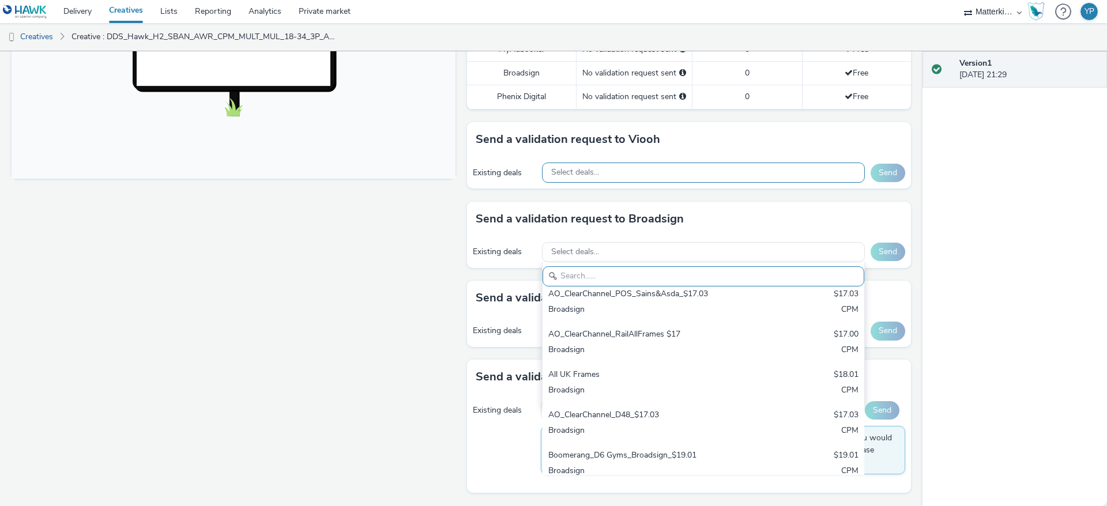
click at [591, 232] on div "Send a validation request to Broadsign" at bounding box center [689, 219] width 444 height 35
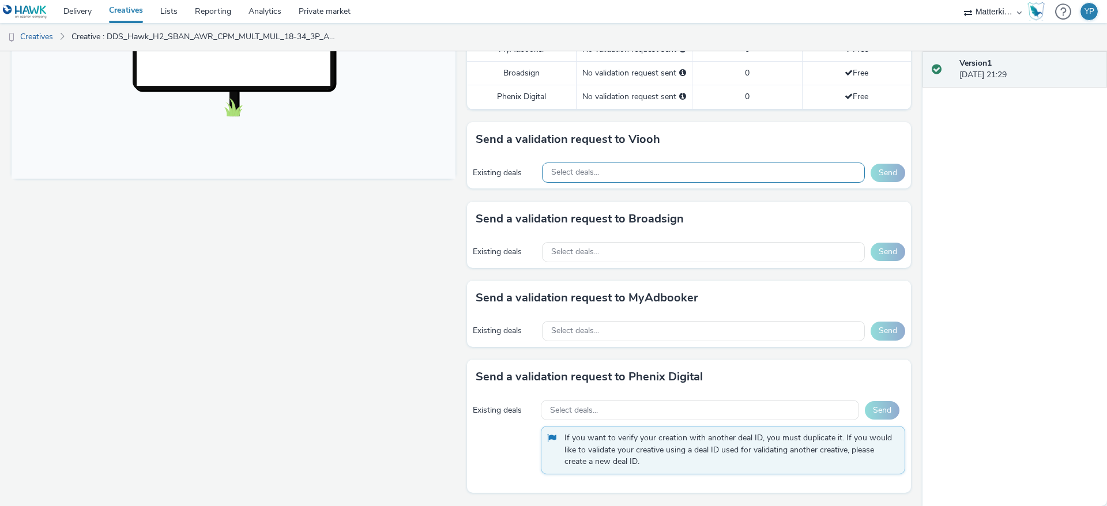
click at [610, 175] on div "Select deals..." at bounding box center [703, 173] width 323 height 20
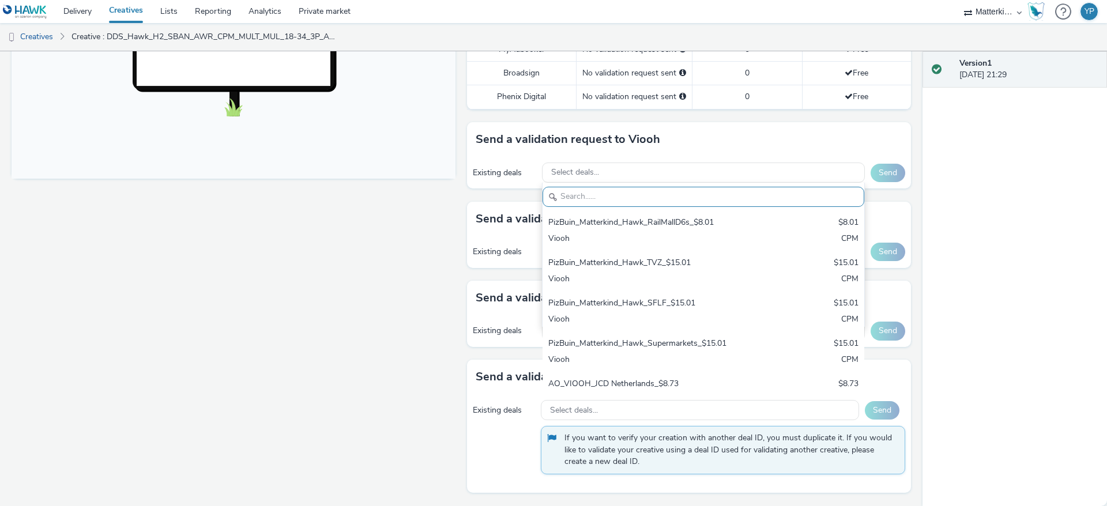
click at [502, 194] on div "Send a validation request to Viooh Existing deals Select deals... PizBuin_Matte…" at bounding box center [689, 161] width 444 height 79
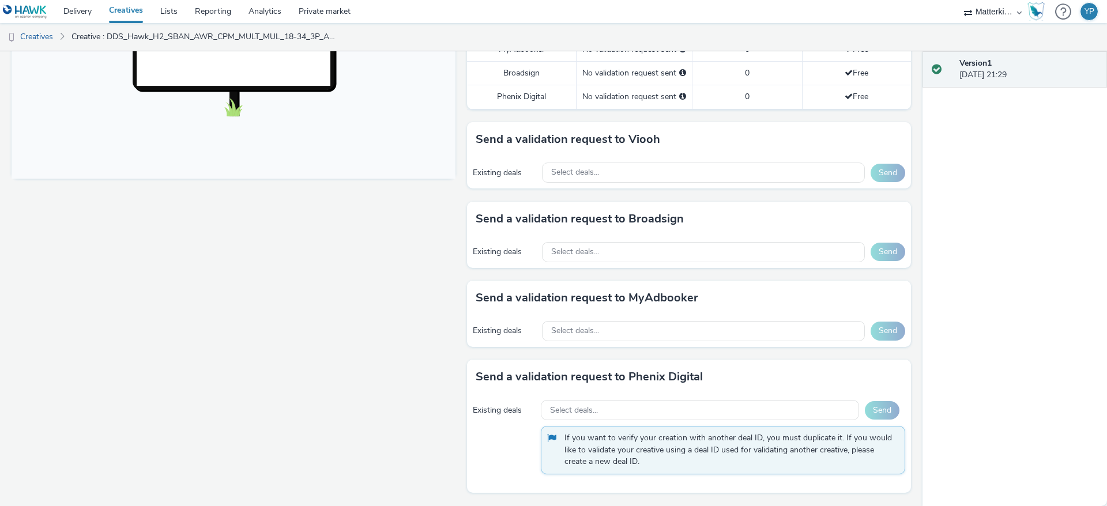
click at [509, 404] on div "Existing deals Select deals... Send If you want to verify your creation with an…" at bounding box center [689, 443] width 444 height 99
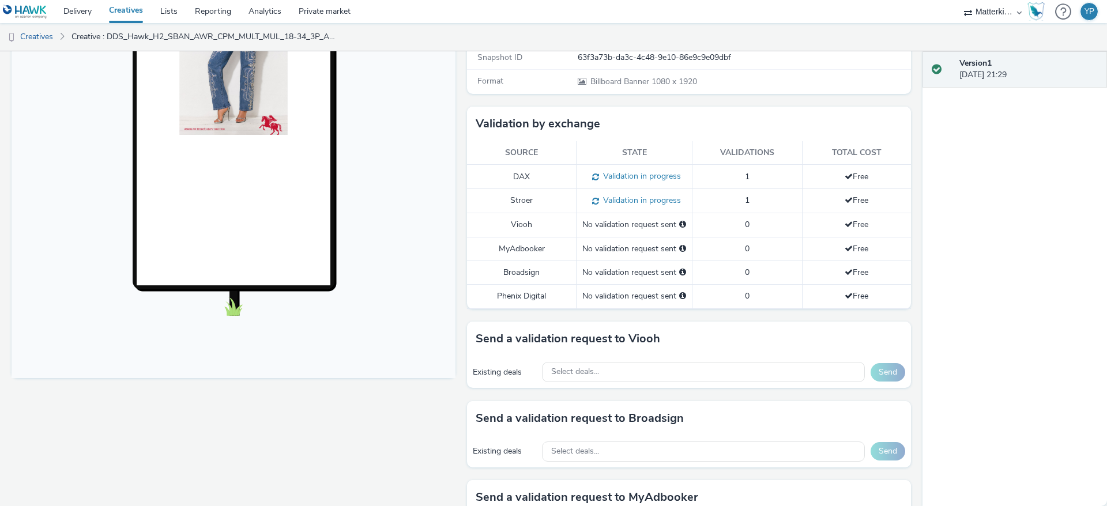
scroll to position [258, 0]
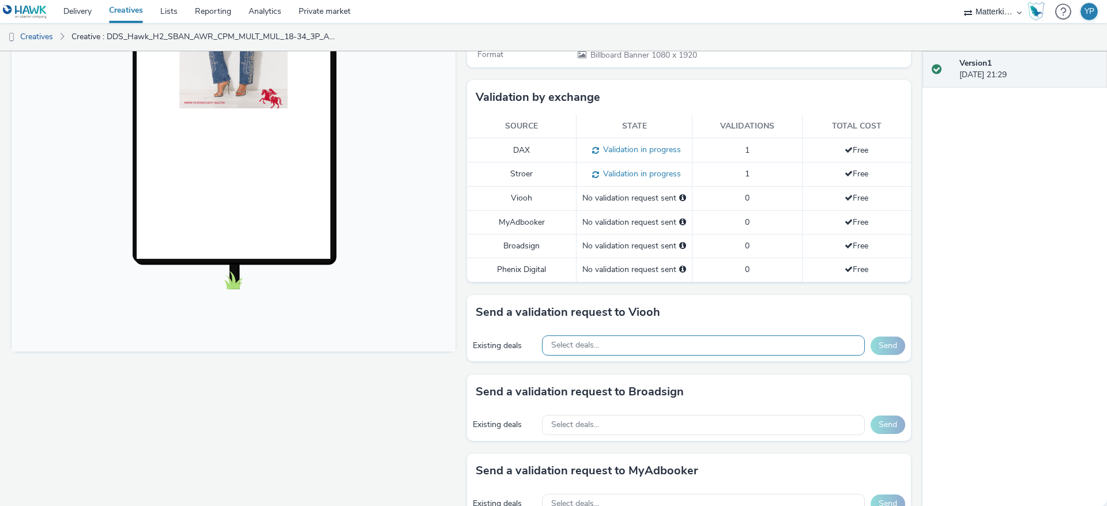
click at [619, 343] on div "Select deals..." at bounding box center [703, 346] width 323 height 20
type input "AftH97Q72O"
click at [378, 329] on body at bounding box center [234, 115] width 444 height 473
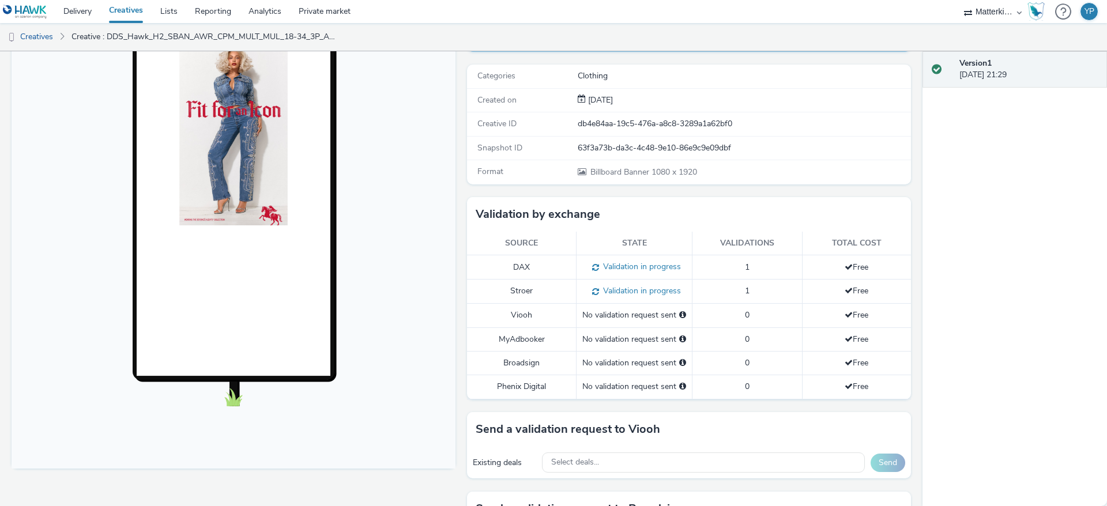
scroll to position [346, 0]
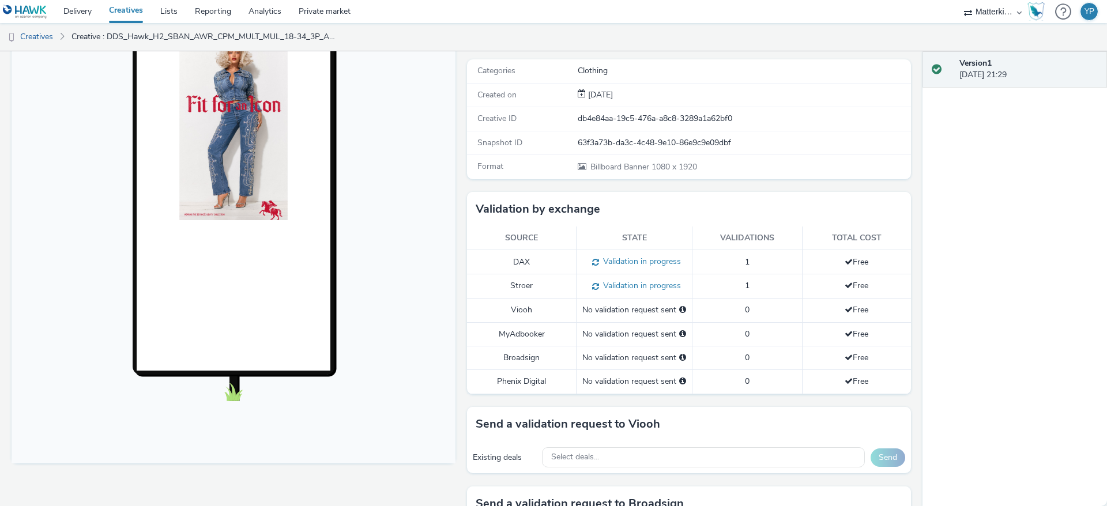
scroll to position [173, 0]
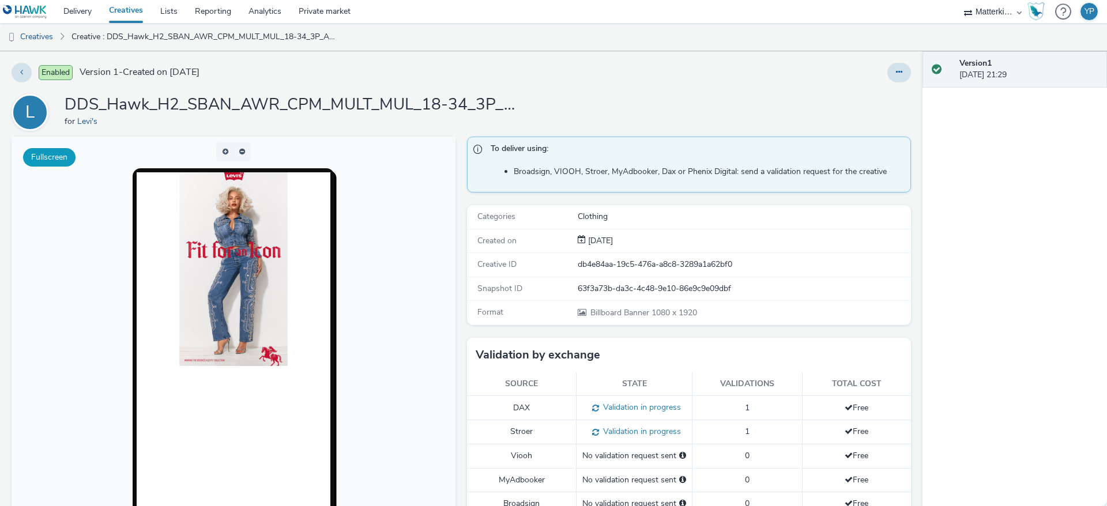
click at [0, 0] on button "Fullscreen" at bounding box center [0, 0] width 0 height 0
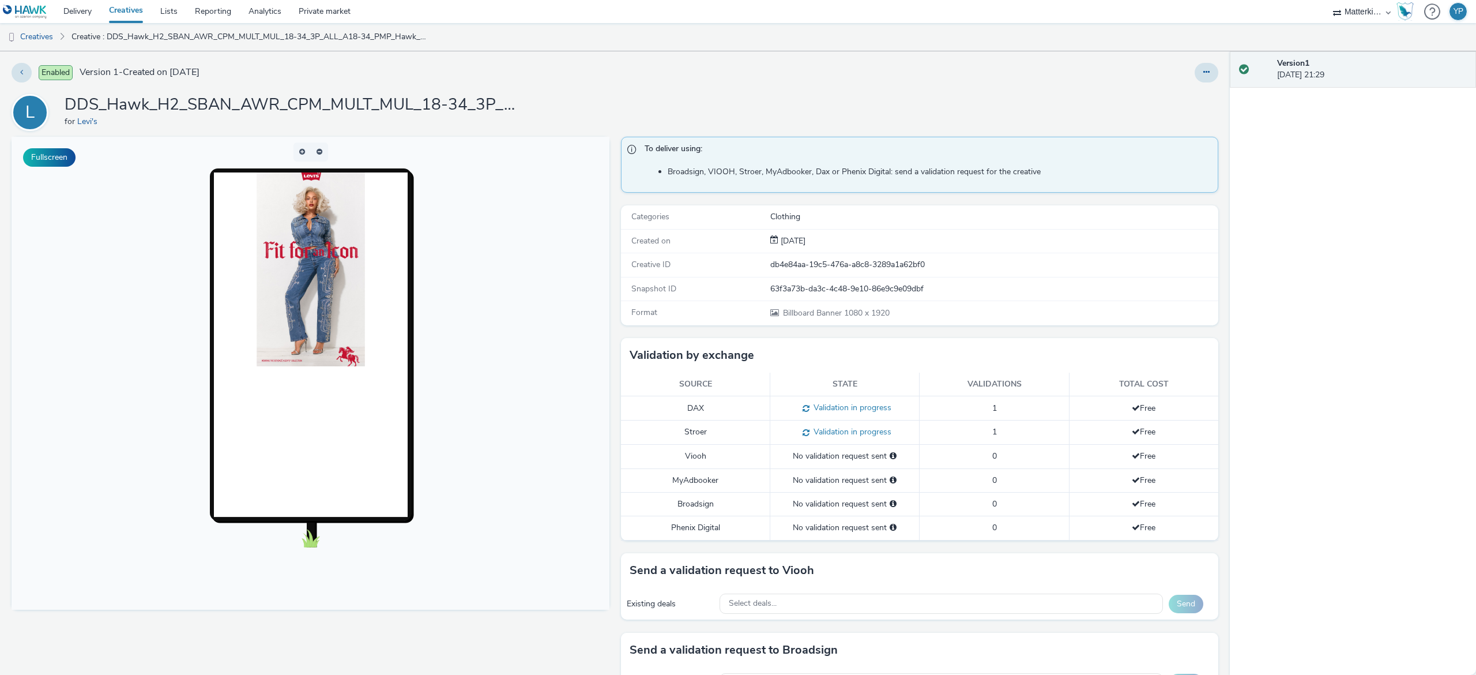
click at [326, 314] on img at bounding box center [310, 269] width 108 height 194
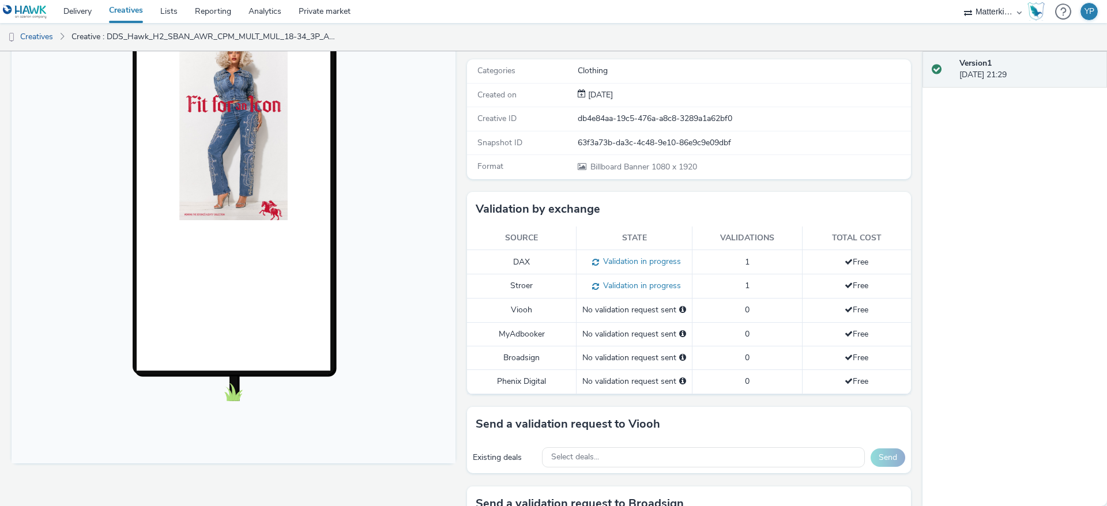
scroll to position [173, 0]
